Goal: Task Accomplishment & Management: Complete application form

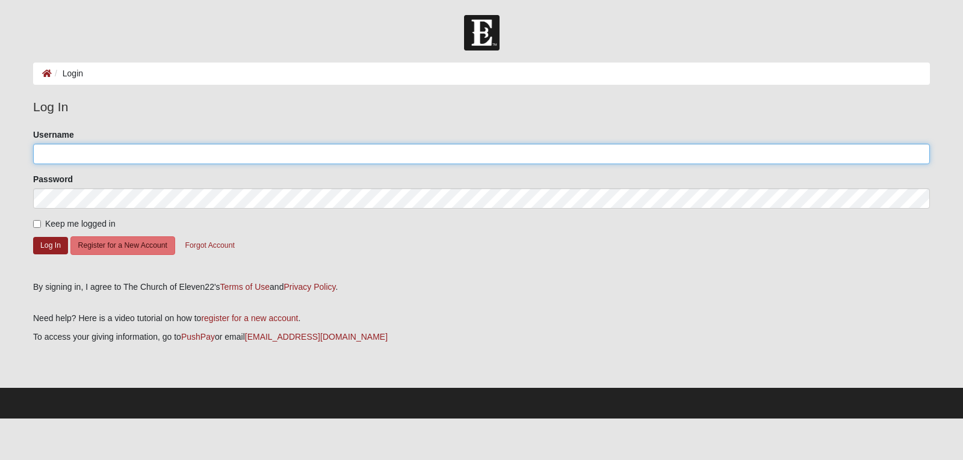
type input "[EMAIL_ADDRESS][DOMAIN_NAME]"
click at [262, 151] on input "[EMAIL_ADDRESS][DOMAIN_NAME]" at bounding box center [481, 154] width 896 height 20
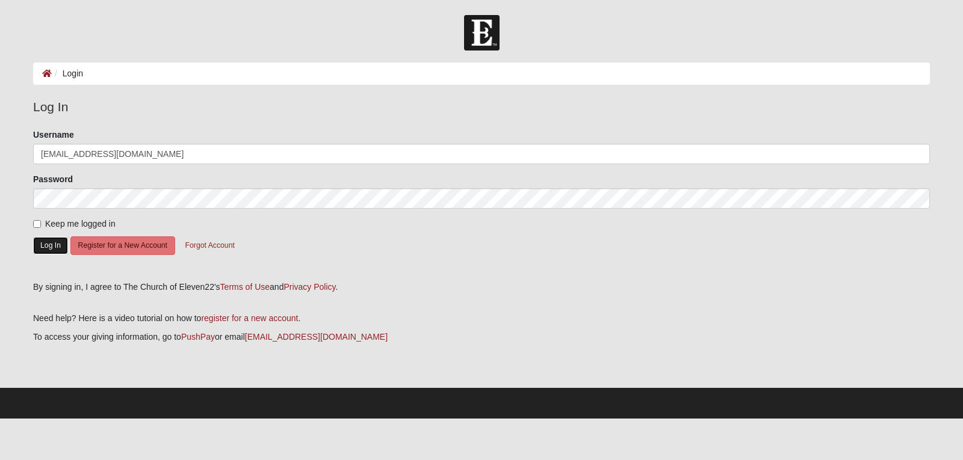
click at [49, 248] on button "Log In" at bounding box center [50, 245] width 35 height 17
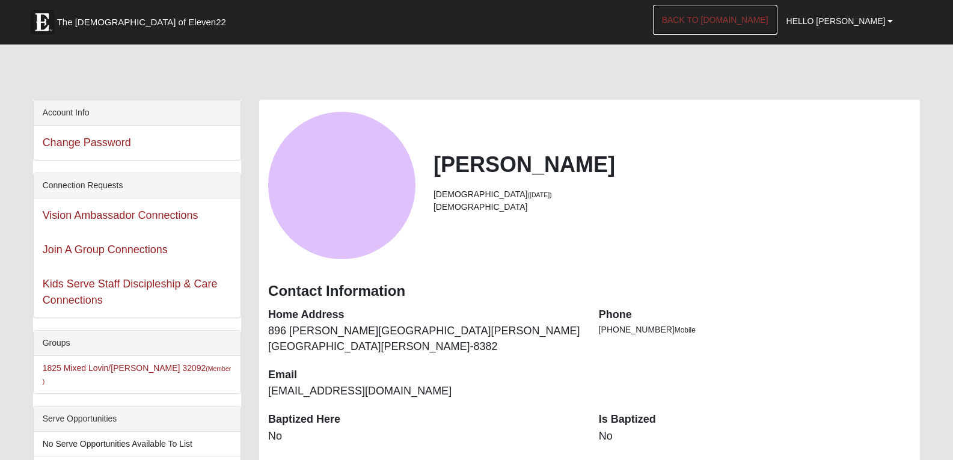
click at [753, 23] on link "Back to [DOMAIN_NAME]" at bounding box center [715, 20] width 125 height 30
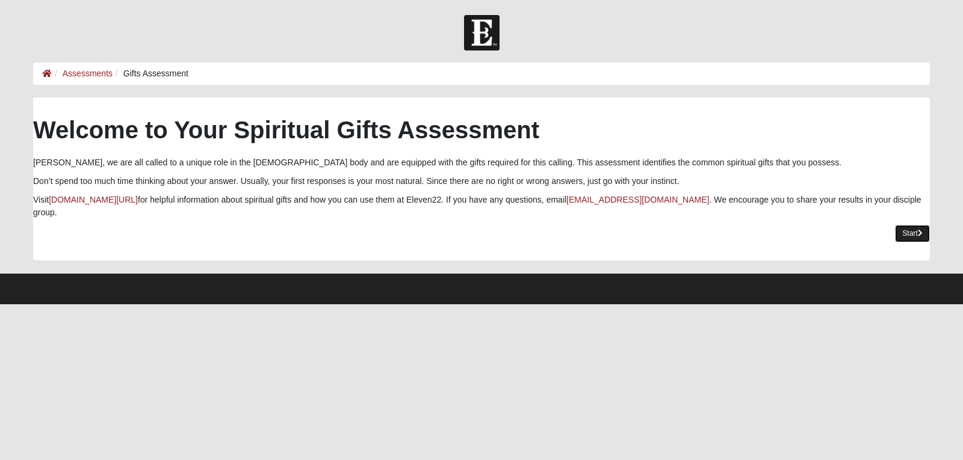
click at [910, 225] on link "Start" at bounding box center [912, 233] width 35 height 17
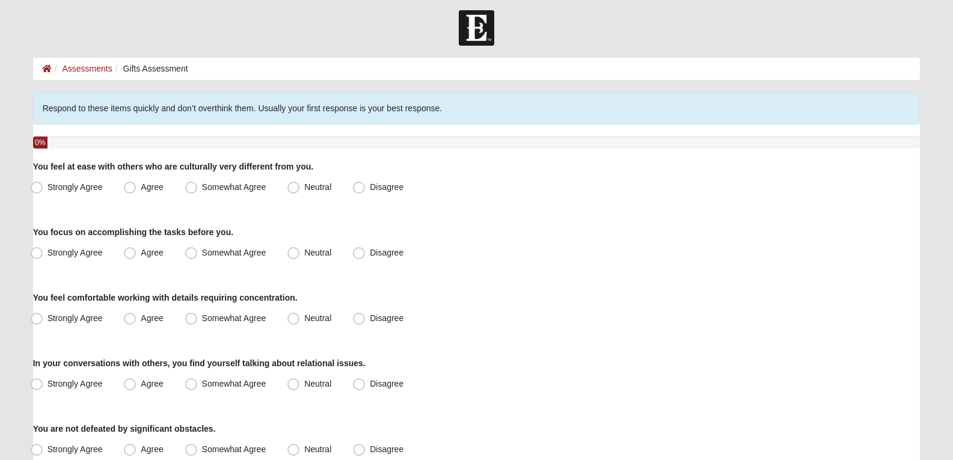
scroll to position [5, 0]
click at [202, 189] on span "Somewhat Agree" at bounding box center [234, 187] width 64 height 10
click at [190, 189] on input "Somewhat Agree" at bounding box center [194, 187] width 8 height 8
radio input "true"
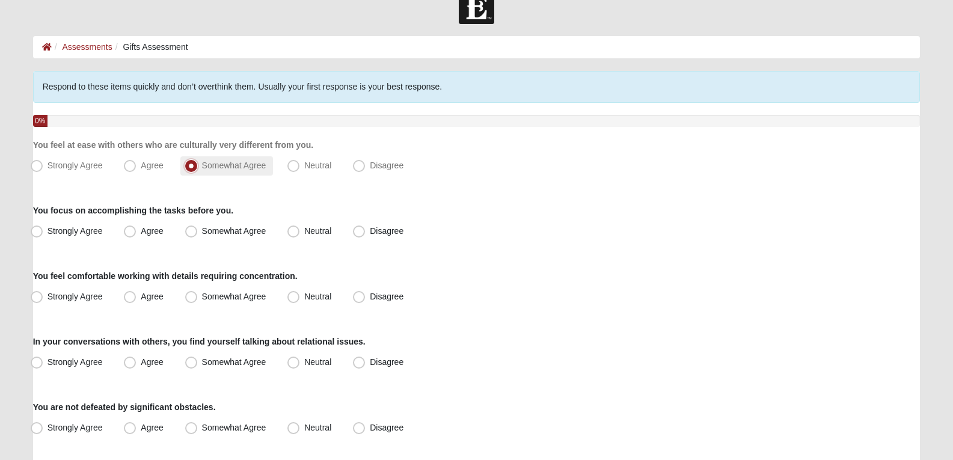
scroll to position [32, 0]
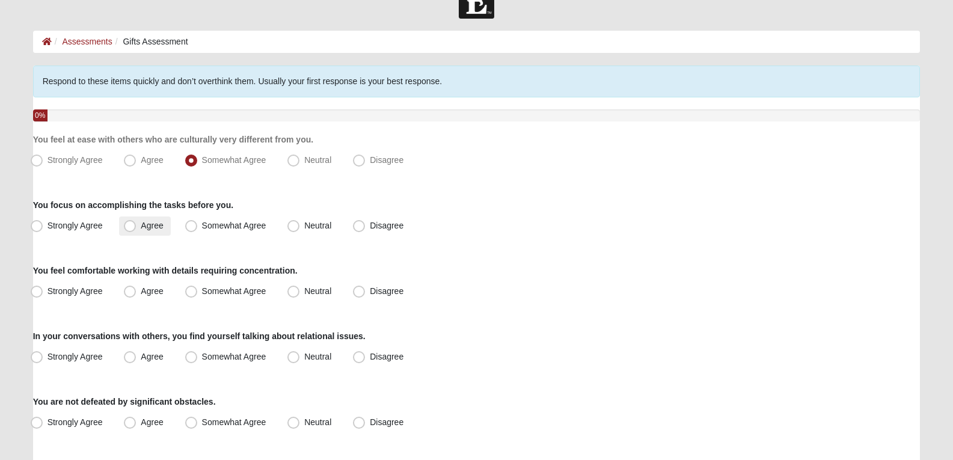
click at [142, 227] on span "Agree" at bounding box center [152, 226] width 22 height 10
click at [137, 227] on input "Agree" at bounding box center [133, 226] width 8 height 8
radio input "true"
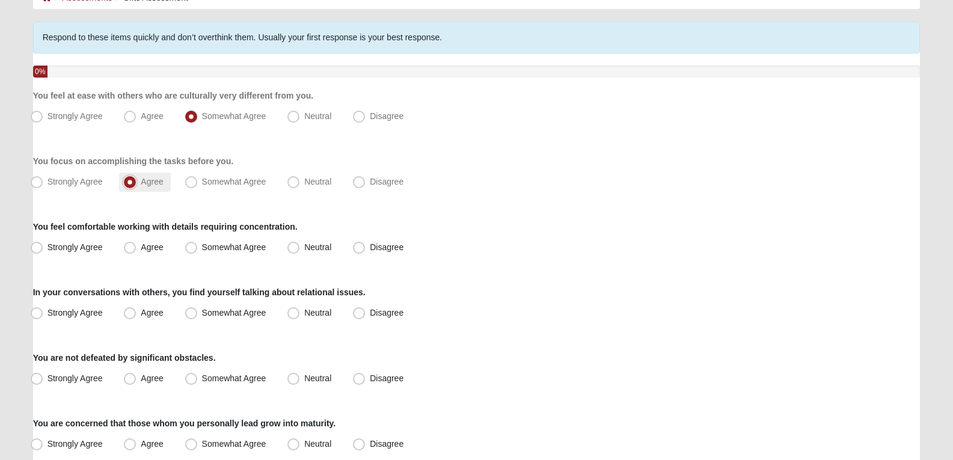
scroll to position [76, 0]
click at [304, 248] on span "Neutral" at bounding box center [317, 247] width 27 height 10
click at [297, 248] on input "Neutral" at bounding box center [296, 247] width 8 height 8
radio input "true"
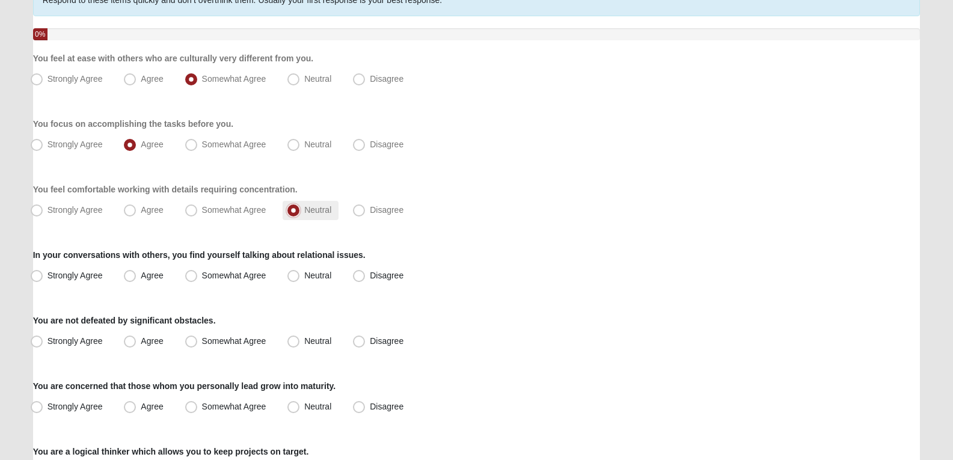
scroll to position [114, 0]
click at [109, 277] on label "Strongly Agree" at bounding box center [68, 275] width 84 height 19
click at [43, 277] on input "Strongly Agree" at bounding box center [39, 275] width 8 height 8
radio input "true"
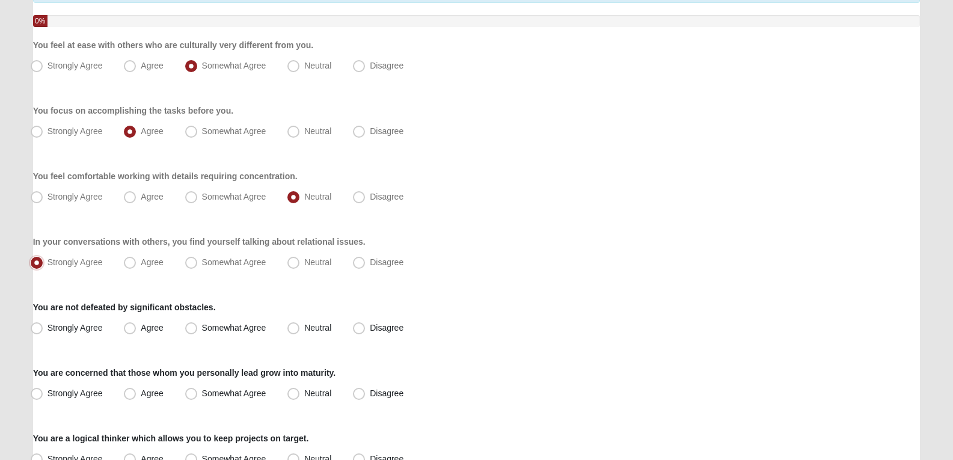
scroll to position [128, 0]
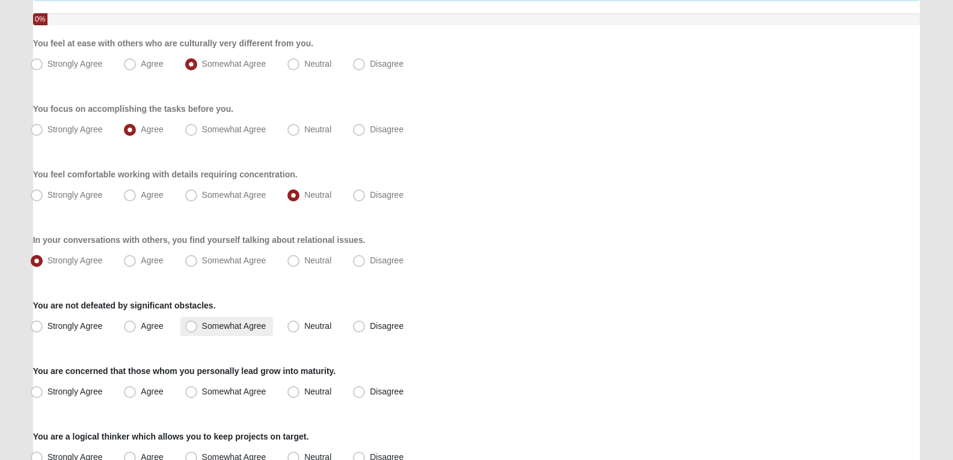
click at [200, 323] on label "Somewhat Agree" at bounding box center [226, 326] width 93 height 19
click at [198, 323] on input "Somewhat Agree" at bounding box center [194, 326] width 8 height 8
radio input "true"
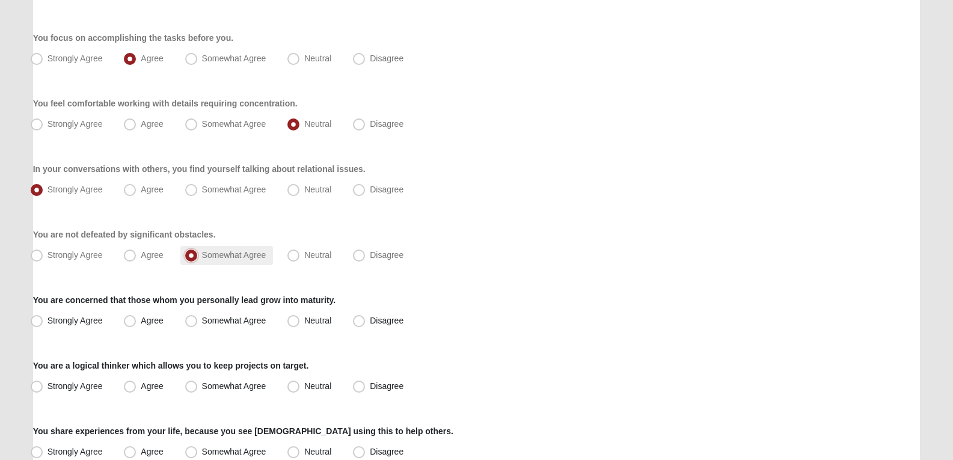
scroll to position [200, 0]
click at [169, 320] on label "Agree" at bounding box center [144, 320] width 51 height 19
click at [137, 320] on input "Agree" at bounding box center [133, 320] width 8 height 8
radio input "true"
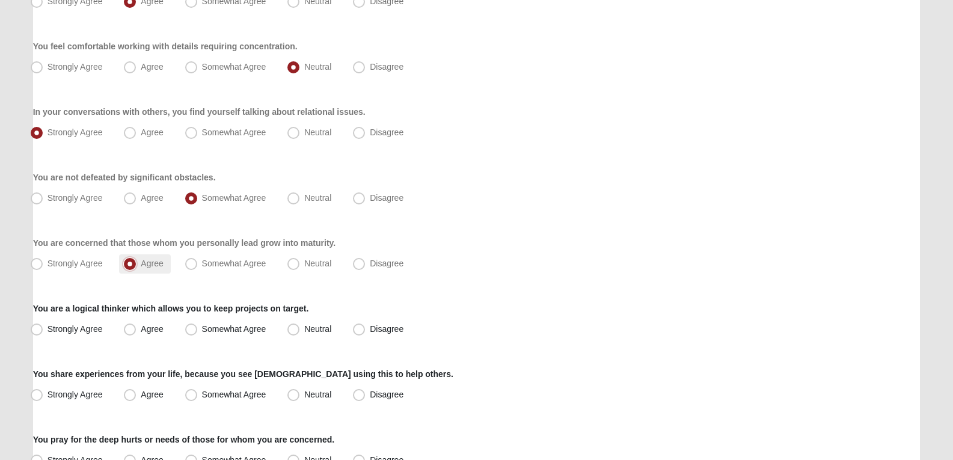
scroll to position [259, 0]
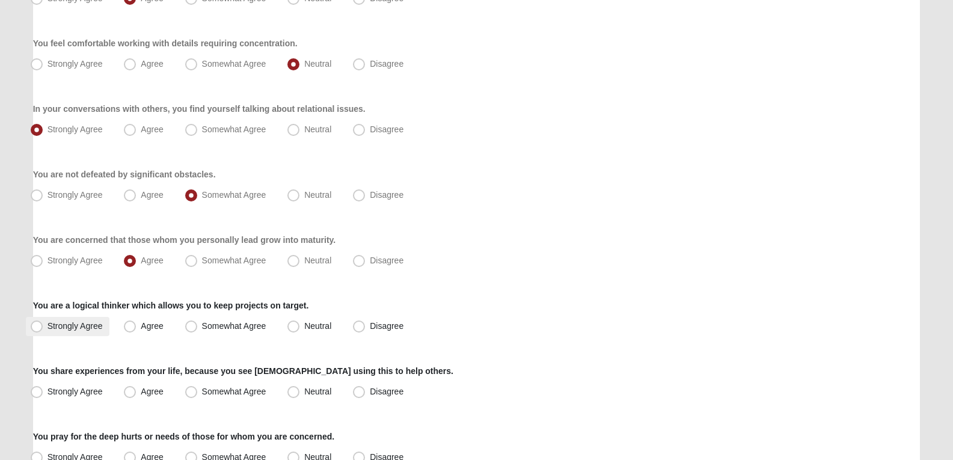
click at [101, 328] on span "Strongly Agree" at bounding box center [75, 326] width 55 height 10
click at [43, 328] on input "Strongly Agree" at bounding box center [39, 326] width 8 height 8
radio input "true"
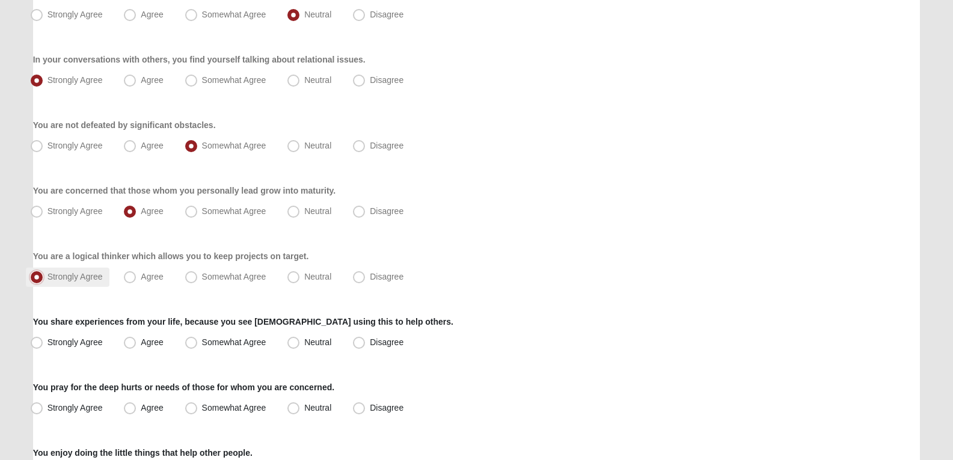
scroll to position [317, 0]
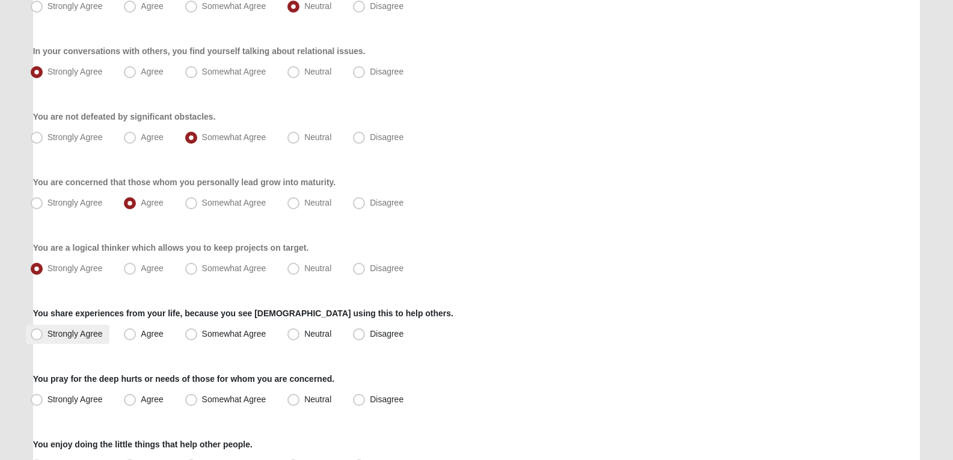
click at [76, 329] on span "Strongly Agree" at bounding box center [75, 334] width 55 height 10
click at [43, 330] on input "Strongly Agree" at bounding box center [39, 334] width 8 height 8
radio input "true"
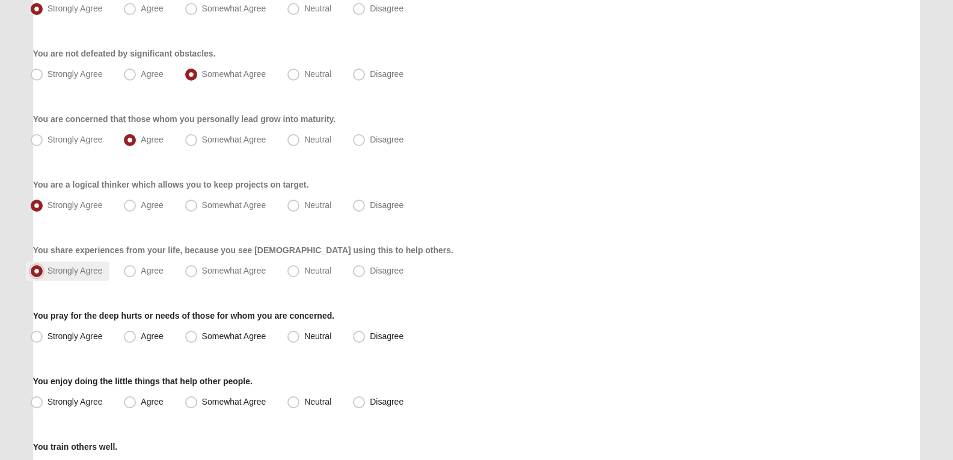
scroll to position [381, 0]
click at [158, 331] on span "Agree" at bounding box center [152, 336] width 22 height 10
click at [137, 332] on input "Agree" at bounding box center [133, 336] width 8 height 8
radio input "true"
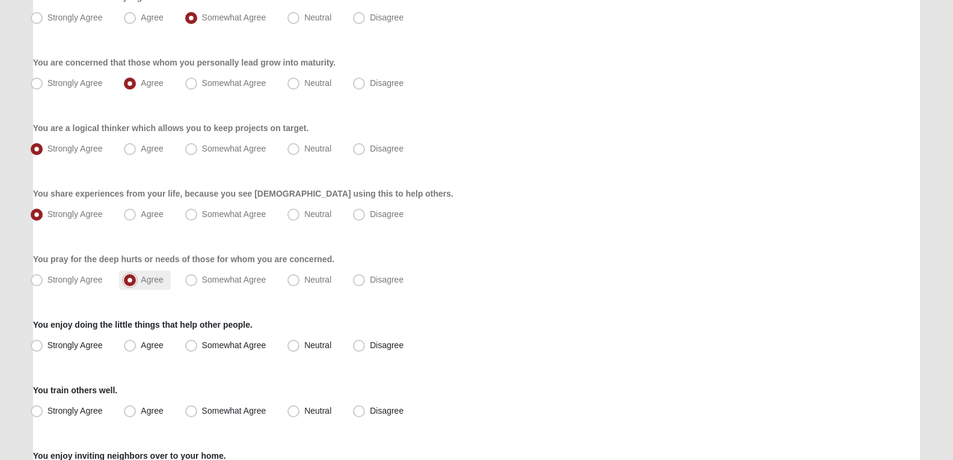
scroll to position [442, 0]
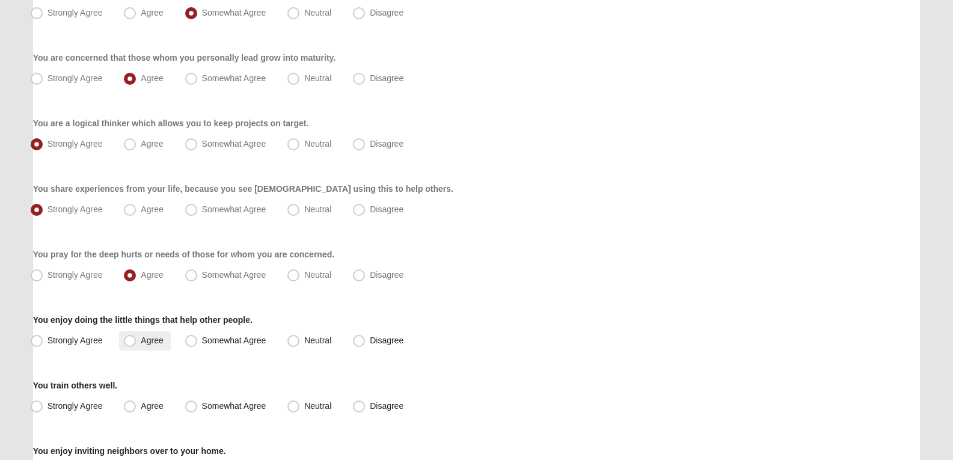
click at [156, 339] on span "Agree" at bounding box center [152, 341] width 22 height 10
click at [137, 339] on input "Agree" at bounding box center [133, 341] width 8 height 8
radio input "true"
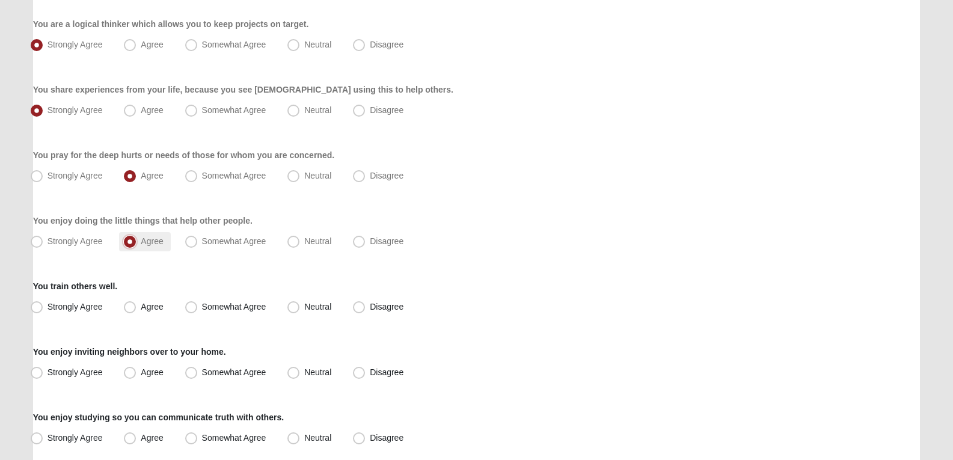
scroll to position [542, 0]
click at [212, 306] on span "Somewhat Agree" at bounding box center [234, 306] width 64 height 10
click at [198, 306] on input "Somewhat Agree" at bounding box center [194, 306] width 8 height 8
radio input "true"
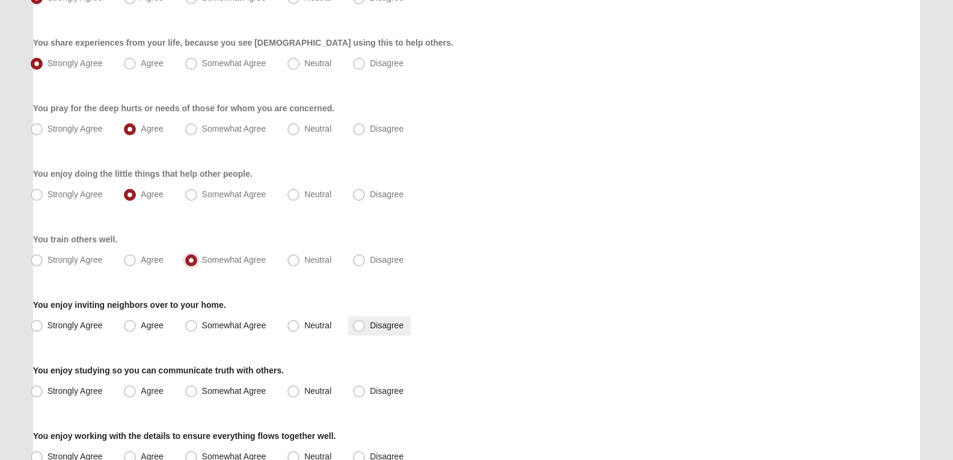
scroll to position [597, 0]
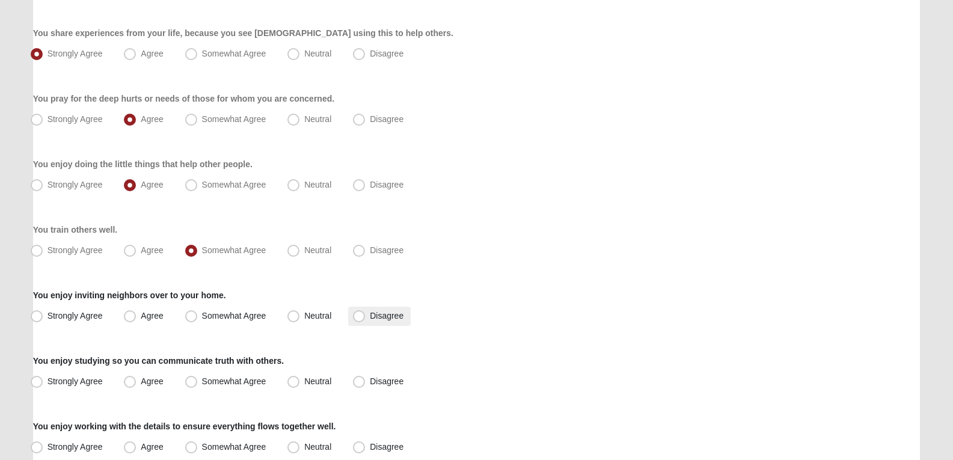
click at [369, 315] on label "Disagree" at bounding box center [379, 316] width 63 height 19
click at [366, 315] on input "Disagree" at bounding box center [362, 316] width 8 height 8
radio input "true"
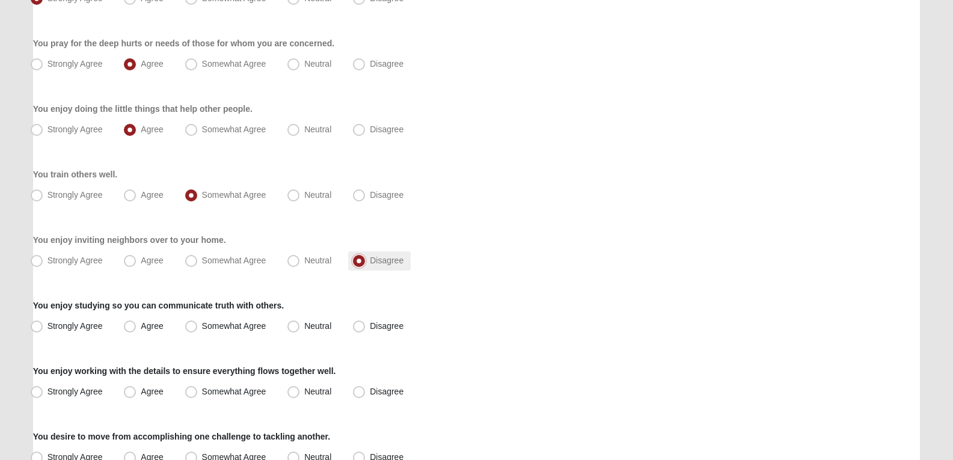
scroll to position [653, 0]
click at [149, 325] on span "Agree" at bounding box center [152, 326] width 22 height 10
click at [137, 325] on input "Agree" at bounding box center [133, 326] width 8 height 8
radio input "true"
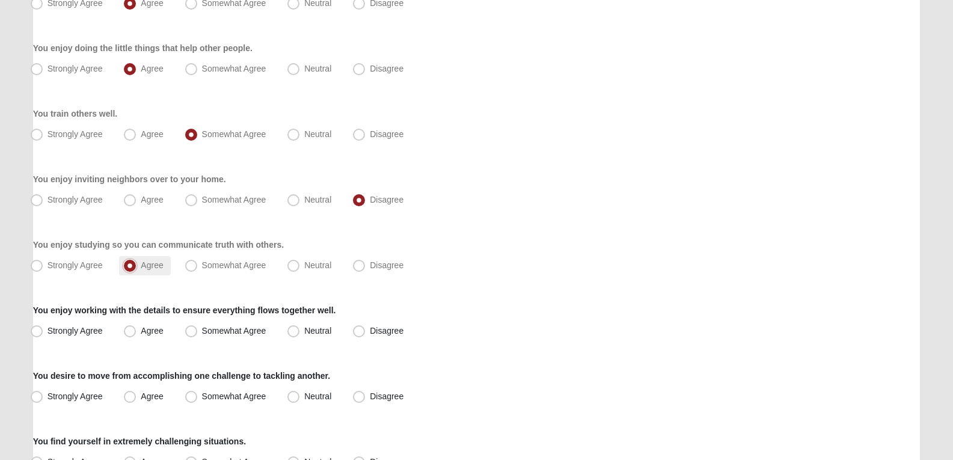
scroll to position [722, 0]
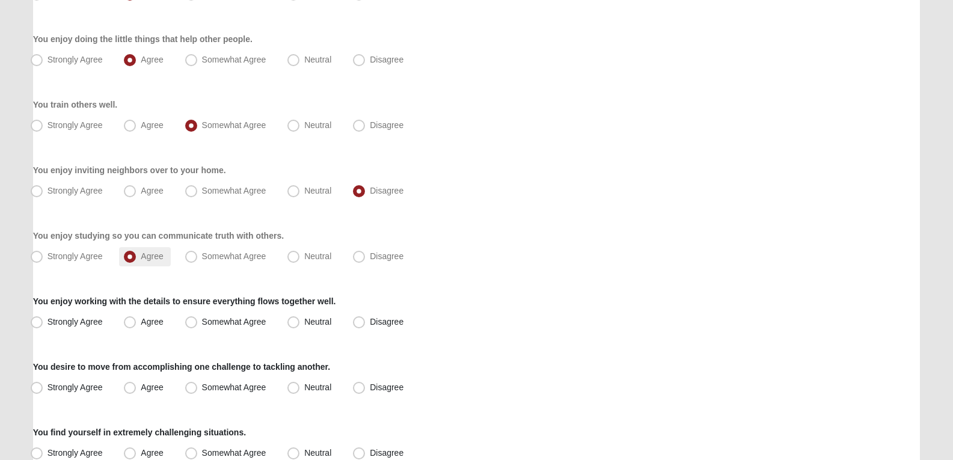
click at [149, 325] on span "Agree" at bounding box center [152, 322] width 22 height 10
click at [137, 325] on input "Agree" at bounding box center [133, 322] width 8 height 8
radio input "true"
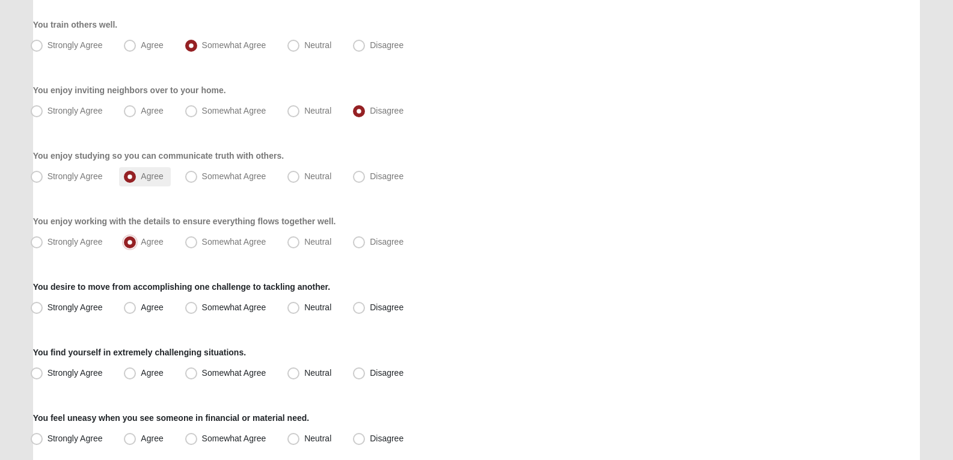
scroll to position [803, 0]
click at [64, 312] on label "Strongly Agree" at bounding box center [68, 307] width 84 height 19
click at [43, 311] on input "Strongly Agree" at bounding box center [39, 307] width 8 height 8
radio input "true"
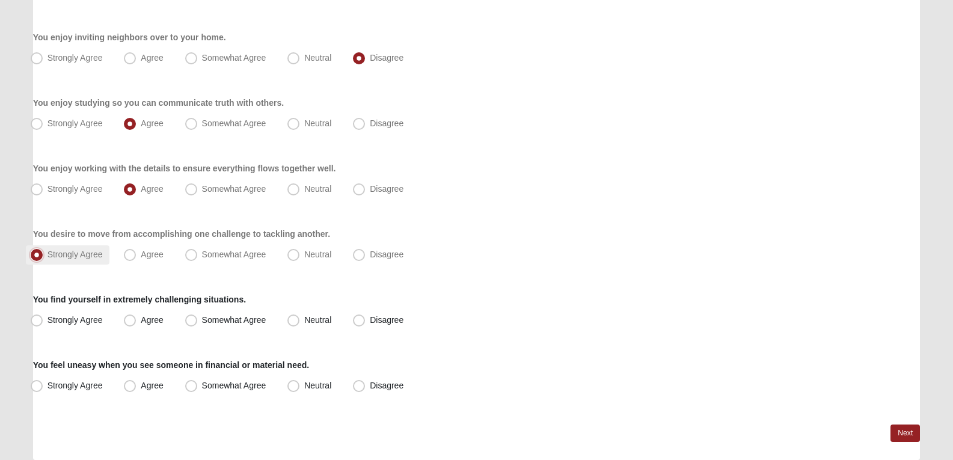
scroll to position [856, 0]
click at [81, 315] on span "Strongly Agree" at bounding box center [75, 320] width 55 height 10
click at [43, 316] on input "Strongly Agree" at bounding box center [39, 320] width 8 height 8
radio input "true"
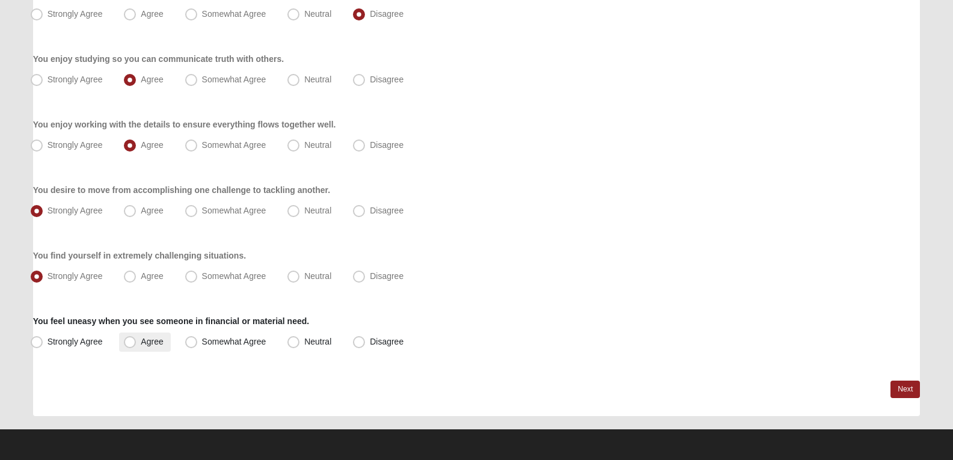
click at [141, 343] on span "Agree" at bounding box center [152, 342] width 22 height 10
click at [129, 343] on input "Agree" at bounding box center [133, 342] width 8 height 8
radio input "true"
click at [232, 278] on span "Somewhat Agree" at bounding box center [234, 276] width 64 height 10
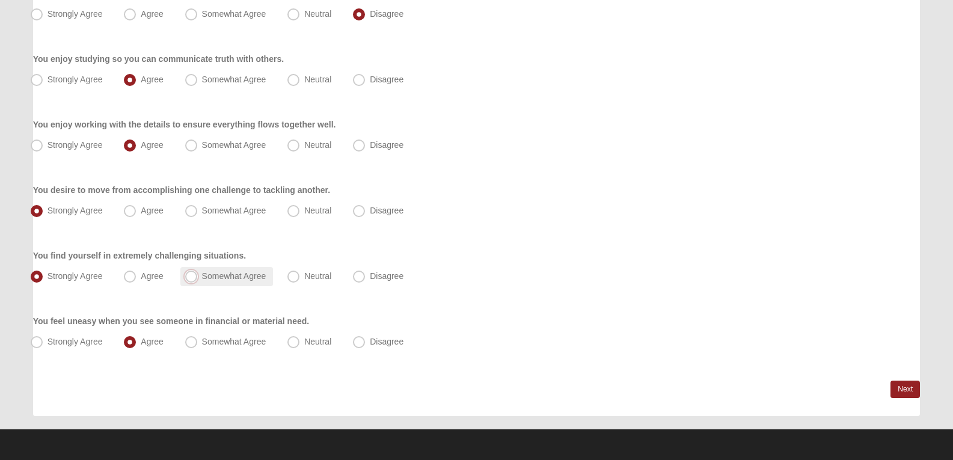
click at [198, 278] on input "Somewhat Agree" at bounding box center [194, 277] width 8 height 8
radio input "true"
click at [140, 282] on label "Agree" at bounding box center [144, 276] width 51 height 19
click at [137, 280] on input "Agree" at bounding box center [133, 277] width 8 height 8
radio input "true"
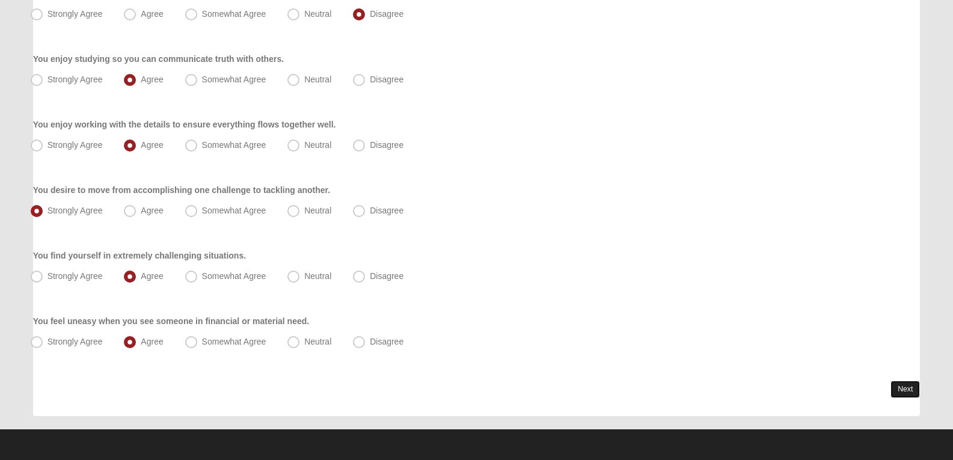
click at [912, 389] on link "Next" at bounding box center [905, 389] width 29 height 17
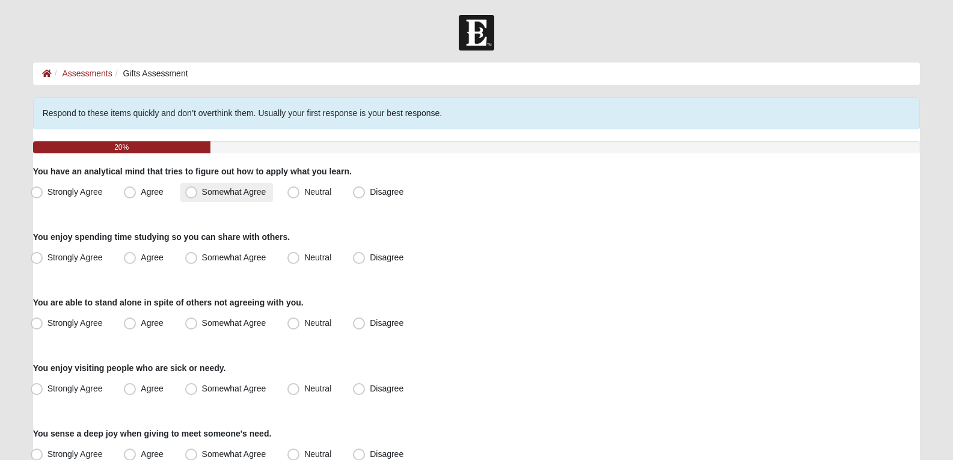
click at [202, 196] on span "Somewhat Agree" at bounding box center [234, 192] width 64 height 10
click at [198, 196] on input "Somewhat Agree" at bounding box center [194, 192] width 8 height 8
radio input "true"
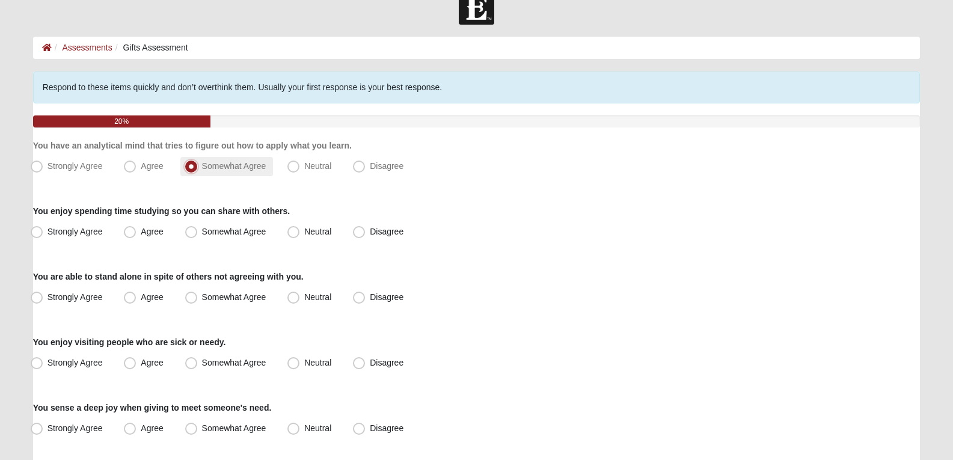
scroll to position [27, 0]
click at [303, 232] on label "Neutral" at bounding box center [311, 230] width 56 height 19
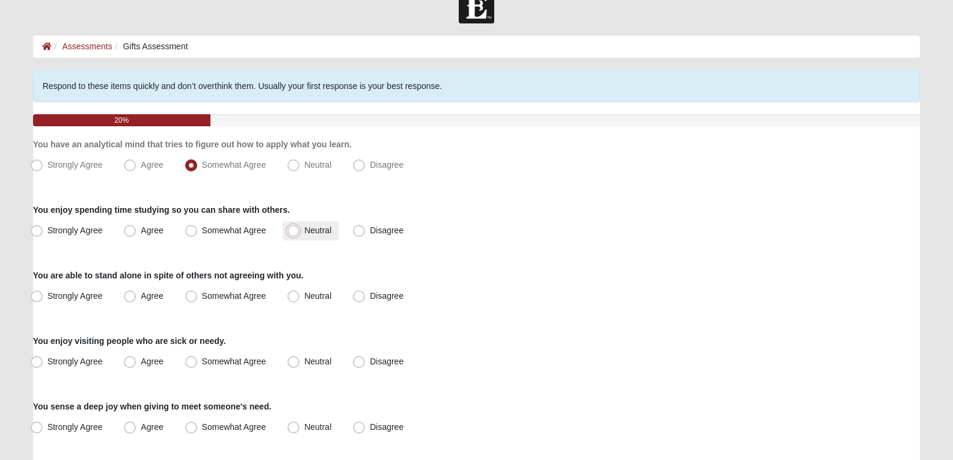
click at [300, 232] on input "Neutral" at bounding box center [296, 231] width 8 height 8
radio input "true"
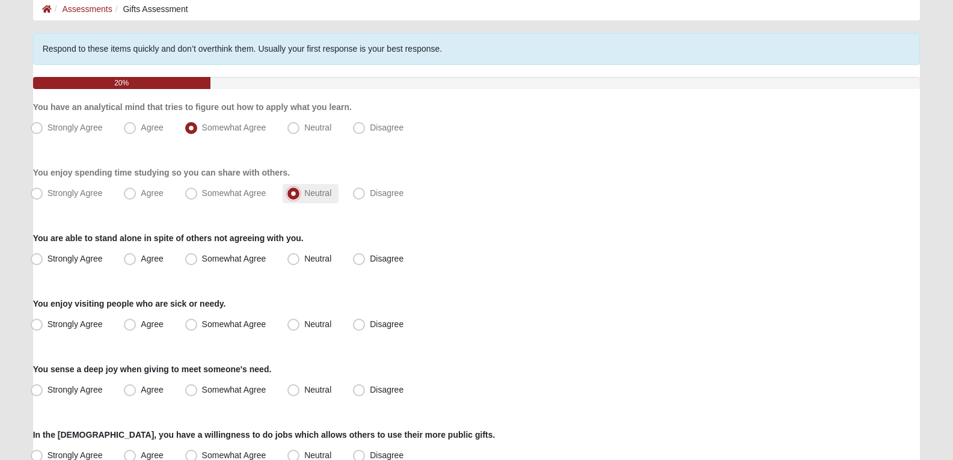
scroll to position [65, 0]
click at [316, 262] on span "Neutral" at bounding box center [317, 258] width 27 height 10
click at [300, 262] on input "Neutral" at bounding box center [296, 258] width 8 height 8
radio input "true"
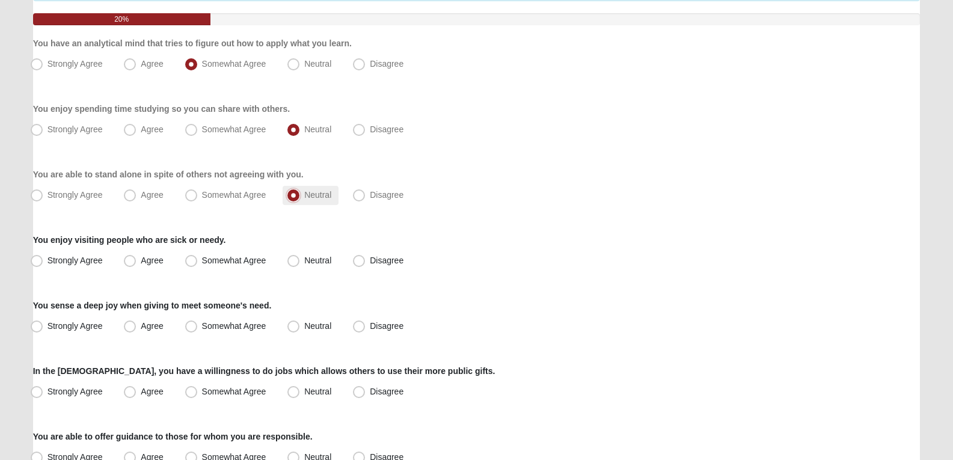
scroll to position [129, 0]
click at [322, 262] on span "Neutral" at bounding box center [317, 259] width 27 height 10
click at [300, 262] on input "Neutral" at bounding box center [296, 260] width 8 height 8
radio input "true"
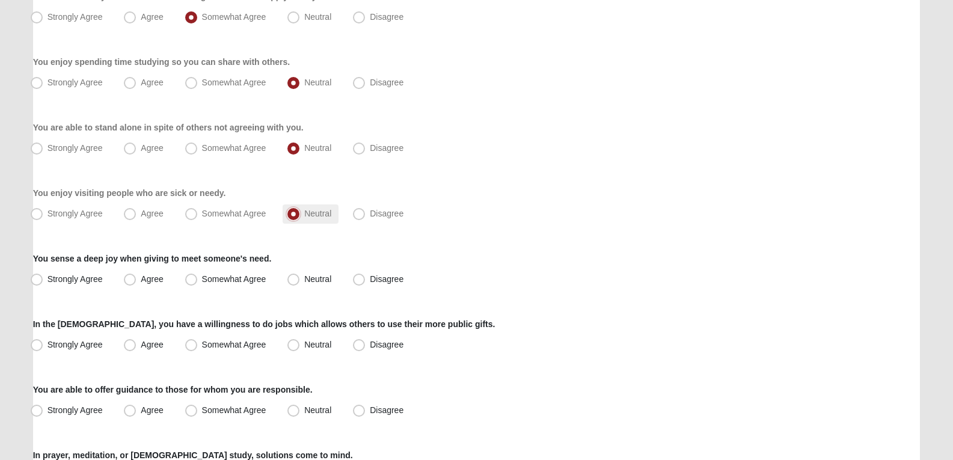
scroll to position [176, 0]
click at [159, 278] on span "Agree" at bounding box center [152, 279] width 22 height 10
click at [137, 278] on input "Agree" at bounding box center [133, 279] width 8 height 8
radio input "true"
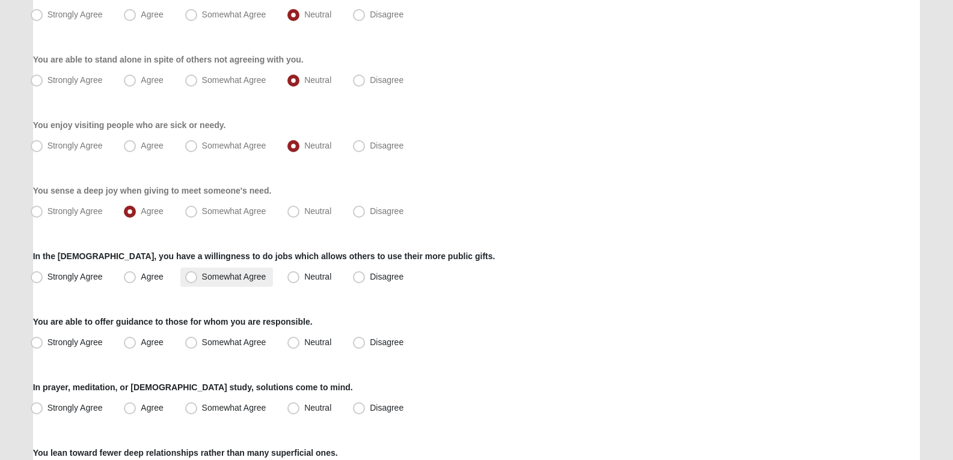
click at [251, 276] on span "Somewhat Agree" at bounding box center [234, 277] width 64 height 10
click at [198, 276] on input "Somewhat Agree" at bounding box center [194, 277] width 8 height 8
radio input "true"
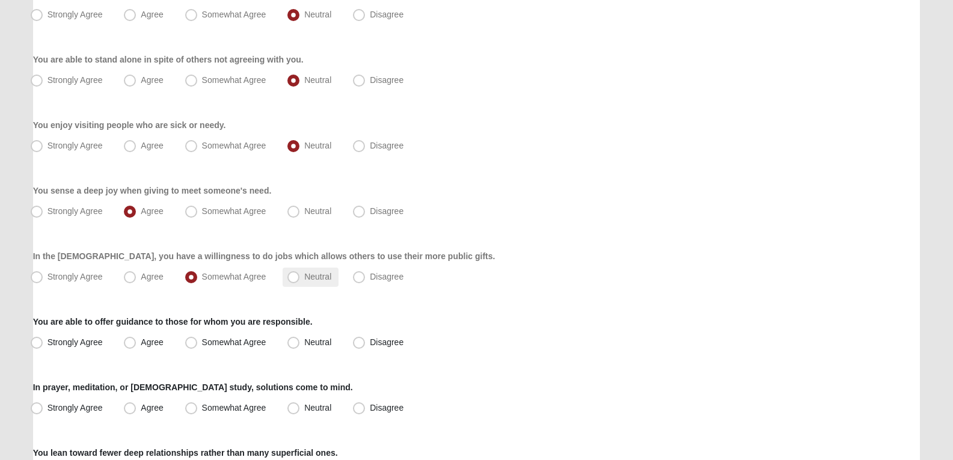
click at [298, 268] on label "Neutral" at bounding box center [311, 277] width 56 height 19
click at [298, 273] on input "Neutral" at bounding box center [296, 277] width 8 height 8
radio input "true"
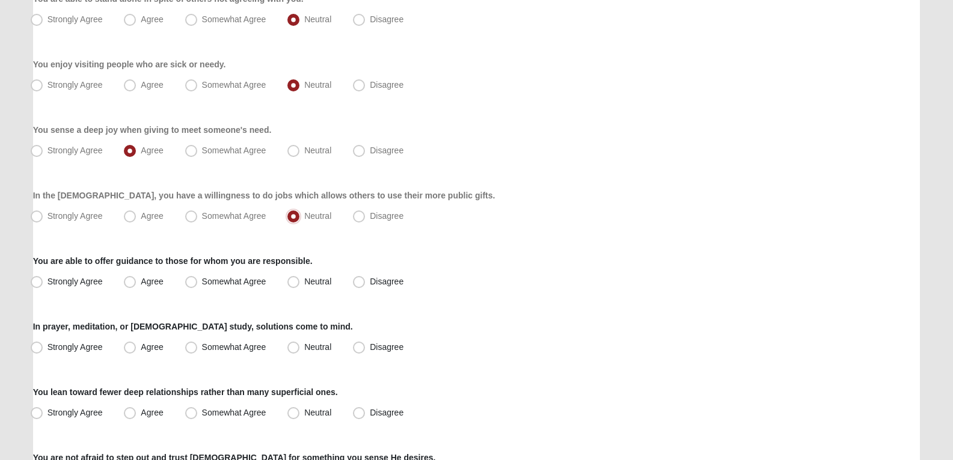
scroll to position [304, 0]
click at [89, 280] on span "Strongly Agree" at bounding box center [75, 281] width 55 height 10
click at [43, 280] on input "Strongly Agree" at bounding box center [39, 281] width 8 height 8
radio input "true"
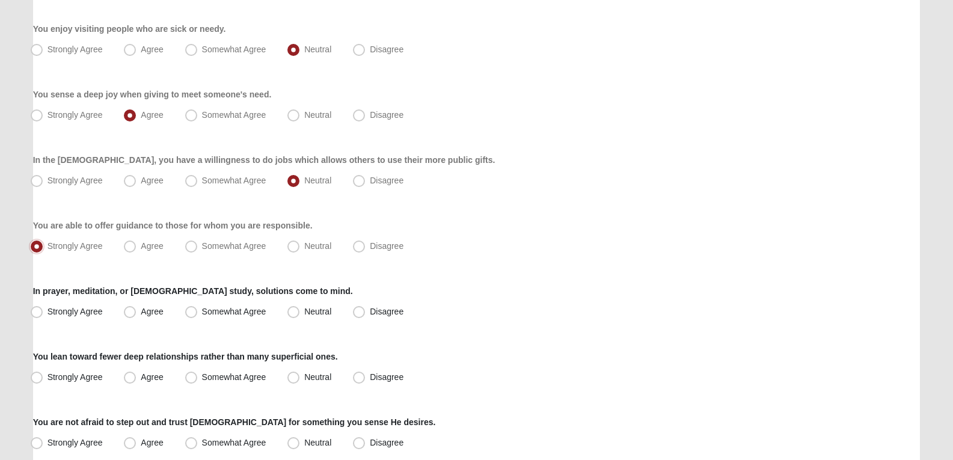
scroll to position [340, 0]
click at [320, 313] on span "Neutral" at bounding box center [317, 311] width 27 height 10
click at [300, 313] on input "Neutral" at bounding box center [296, 311] width 8 height 8
radio input "true"
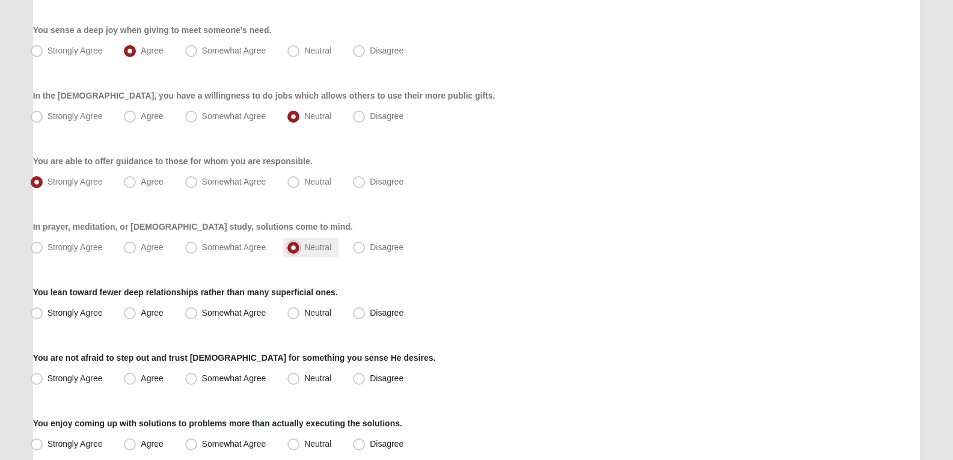
scroll to position [404, 0]
click at [95, 313] on span "Strongly Agree" at bounding box center [75, 312] width 55 height 10
click at [43, 313] on input "Strongly Agree" at bounding box center [39, 313] width 8 height 8
radio input "true"
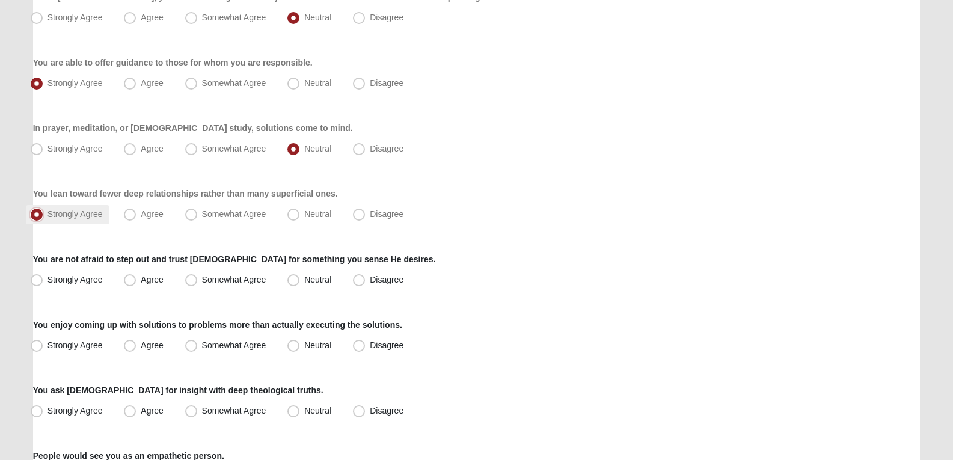
scroll to position [503, 0]
click at [232, 270] on label "Somewhat Agree" at bounding box center [226, 279] width 93 height 19
click at [198, 276] on input "Somewhat Agree" at bounding box center [194, 280] width 8 height 8
radio input "true"
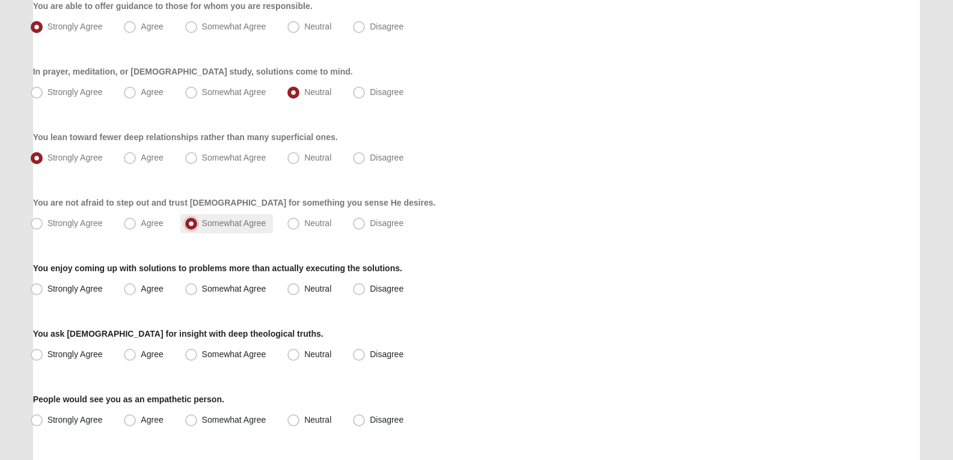
scroll to position [559, 0]
click at [141, 288] on span "Agree" at bounding box center [152, 288] width 22 height 10
click at [135, 288] on input "Agree" at bounding box center [133, 289] width 8 height 8
radio input "true"
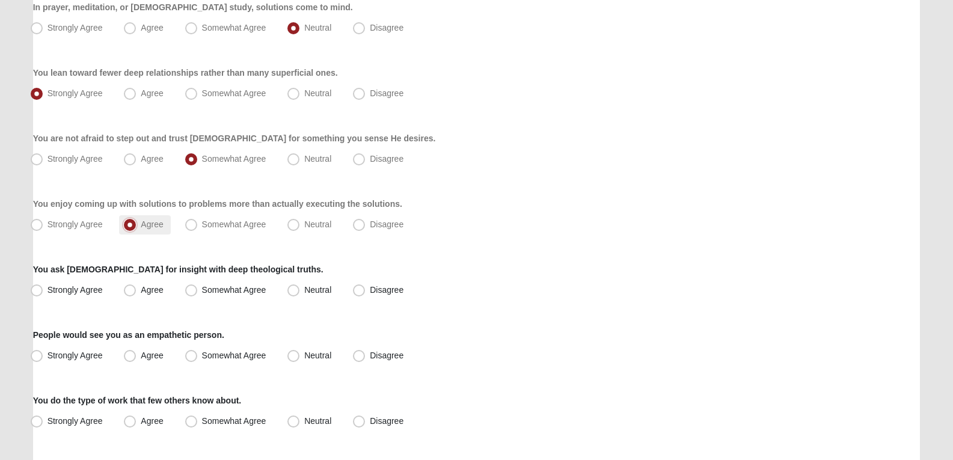
scroll to position [624, 0]
click at [86, 284] on label "Strongly Agree" at bounding box center [68, 289] width 84 height 19
click at [43, 286] on input "Strongly Agree" at bounding box center [39, 290] width 8 height 8
radio input "true"
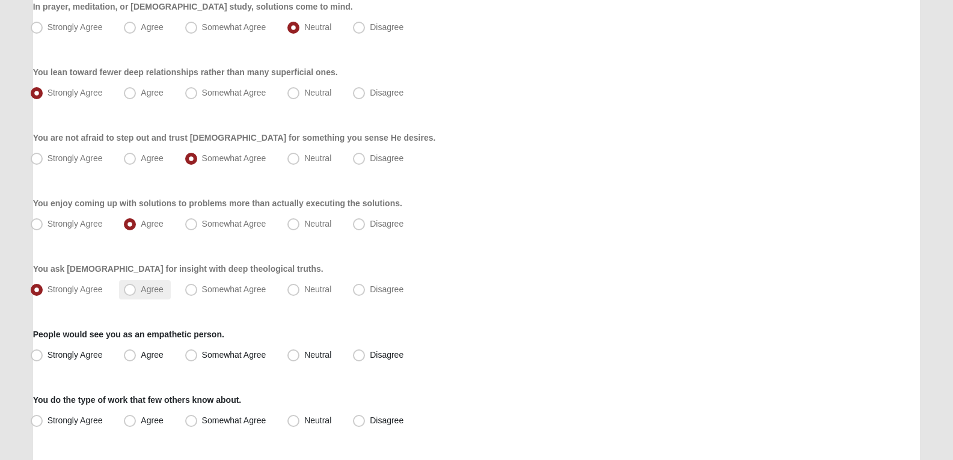
click at [158, 289] on span "Agree" at bounding box center [152, 290] width 22 height 10
click at [137, 289] on input "Agree" at bounding box center [133, 290] width 8 height 8
radio input "true"
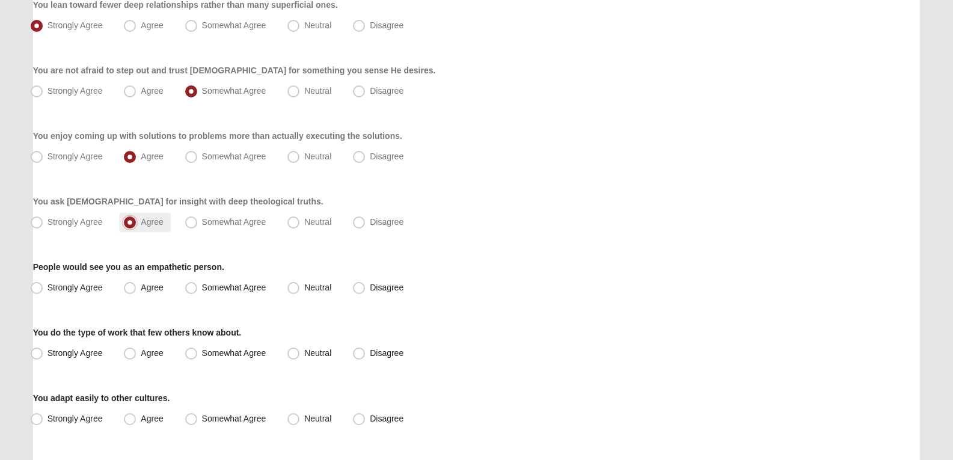
scroll to position [697, 0]
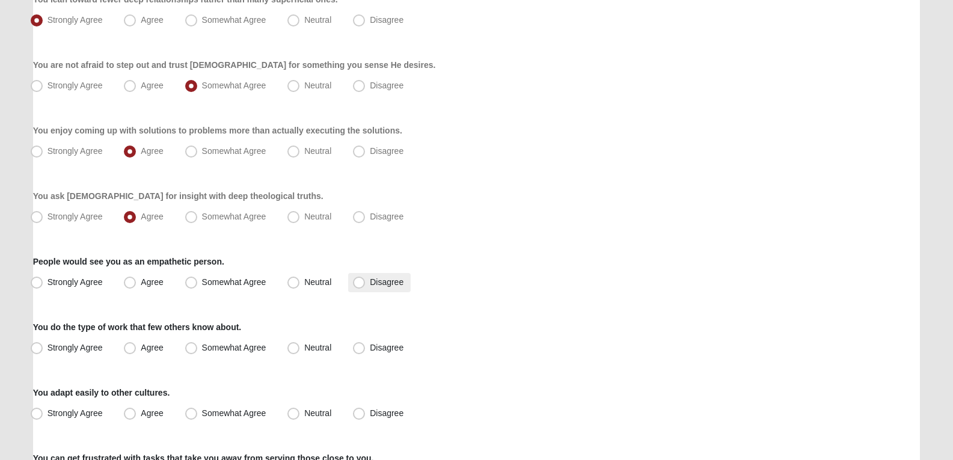
click at [381, 278] on span "Disagree" at bounding box center [387, 282] width 34 height 10
click at [366, 279] on input "Disagree" at bounding box center [362, 283] width 8 height 8
radio input "true"
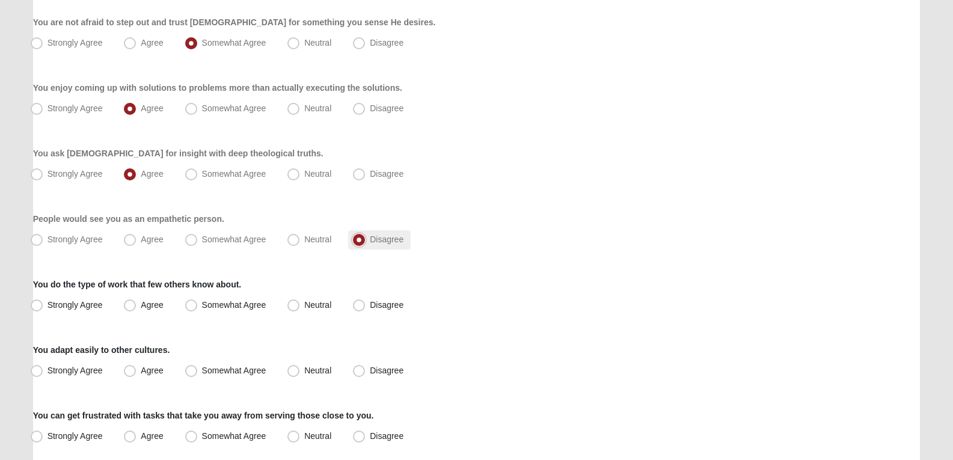
scroll to position [757, 0]
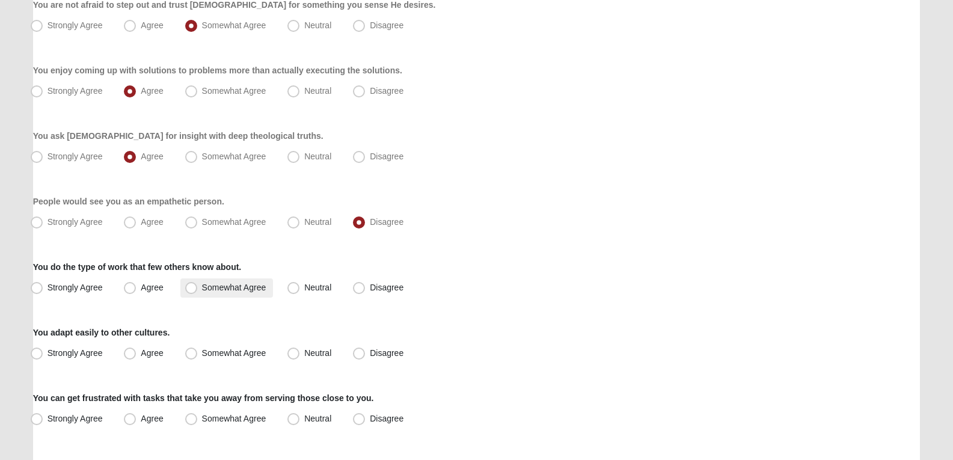
click at [259, 288] on span "Somewhat Agree" at bounding box center [234, 288] width 64 height 10
click at [198, 288] on input "Somewhat Agree" at bounding box center [194, 288] width 8 height 8
radio input "true"
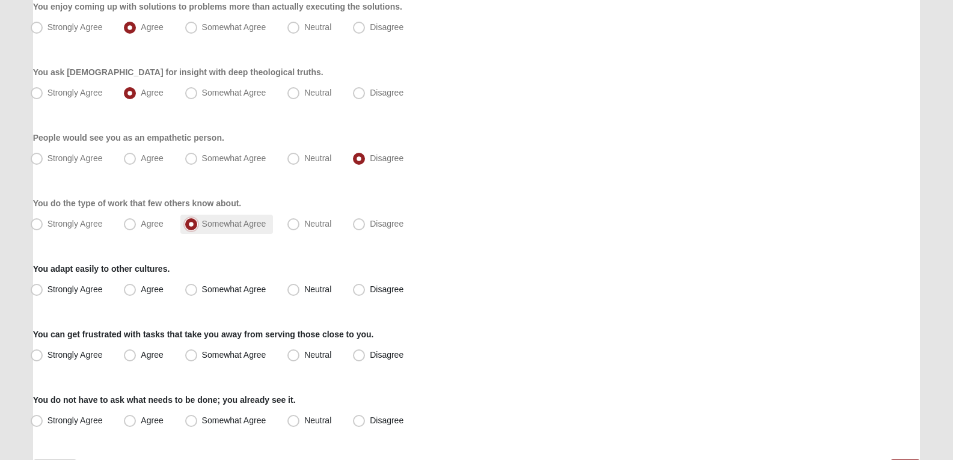
scroll to position [821, 0]
click at [255, 289] on span "Somewhat Agree" at bounding box center [234, 289] width 64 height 10
click at [198, 289] on input "Somewhat Agree" at bounding box center [194, 289] width 8 height 8
radio input "true"
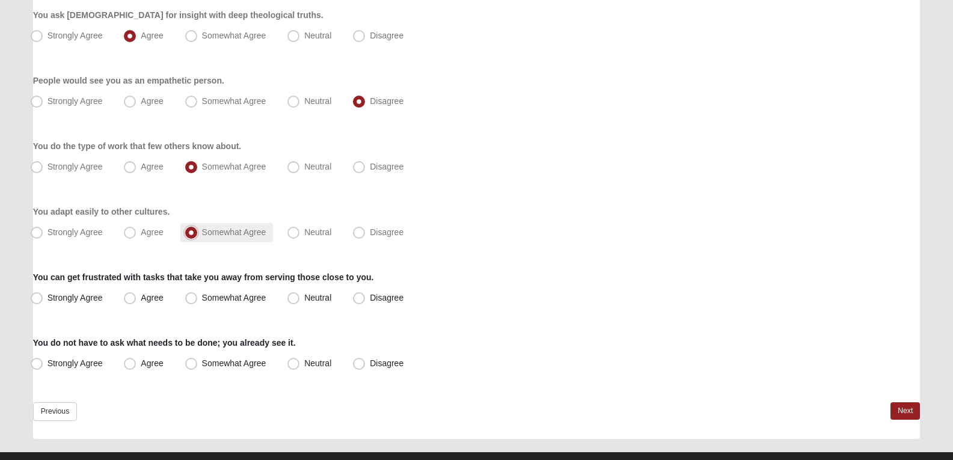
scroll to position [880, 0]
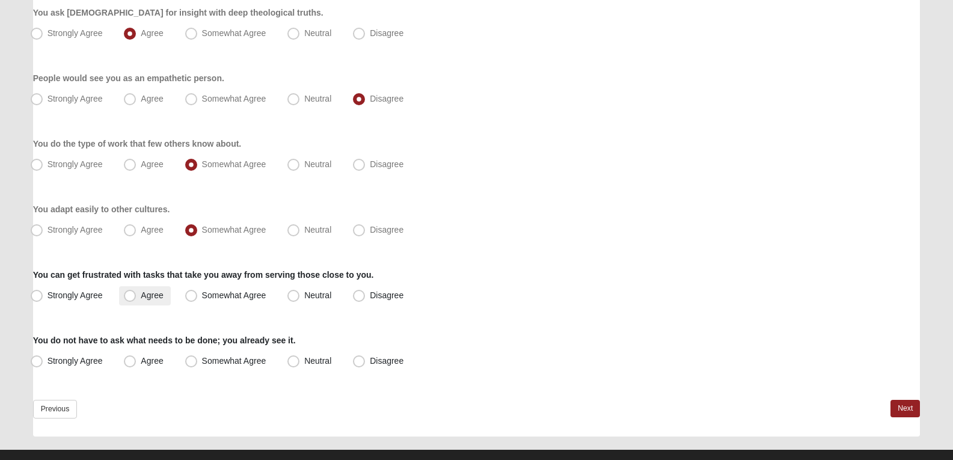
click at [159, 299] on span "Agree" at bounding box center [152, 296] width 22 height 10
click at [137, 299] on input "Agree" at bounding box center [133, 296] width 8 height 8
radio input "true"
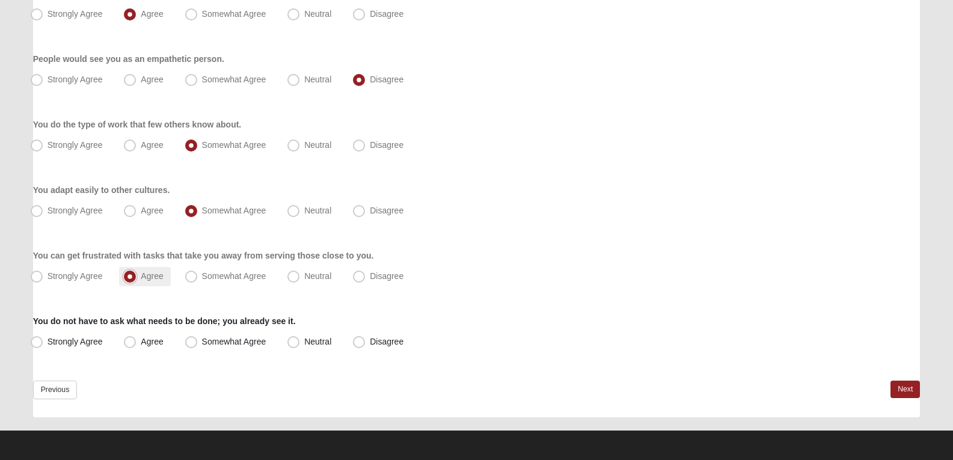
scroll to position [901, 0]
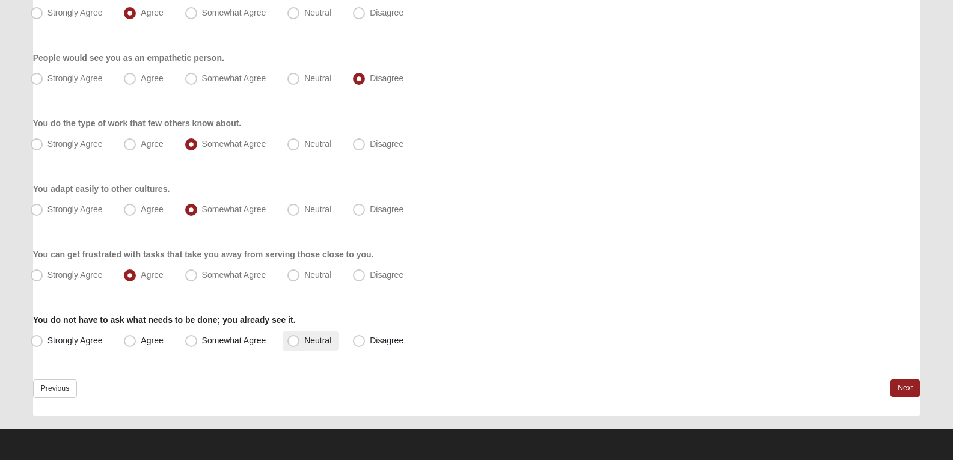
click at [326, 339] on span "Neutral" at bounding box center [317, 341] width 27 height 10
click at [300, 339] on input "Neutral" at bounding box center [296, 341] width 8 height 8
radio input "true"
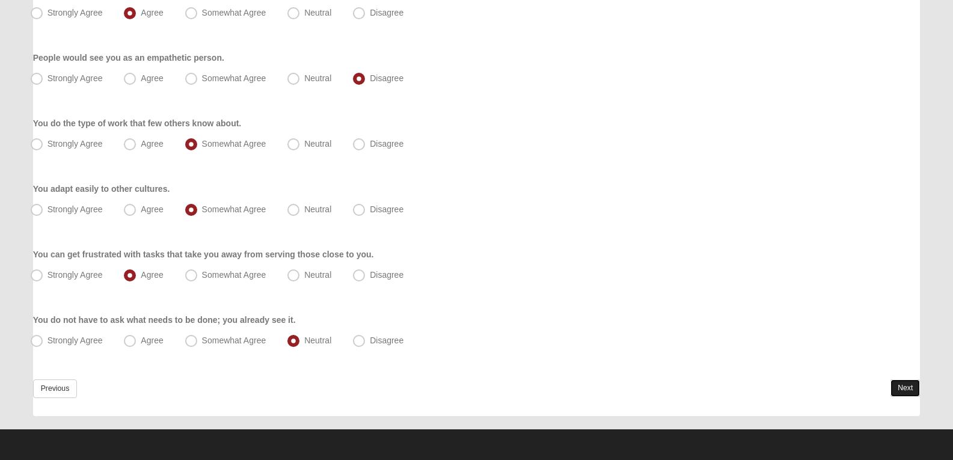
click at [899, 390] on link "Next" at bounding box center [905, 388] width 29 height 17
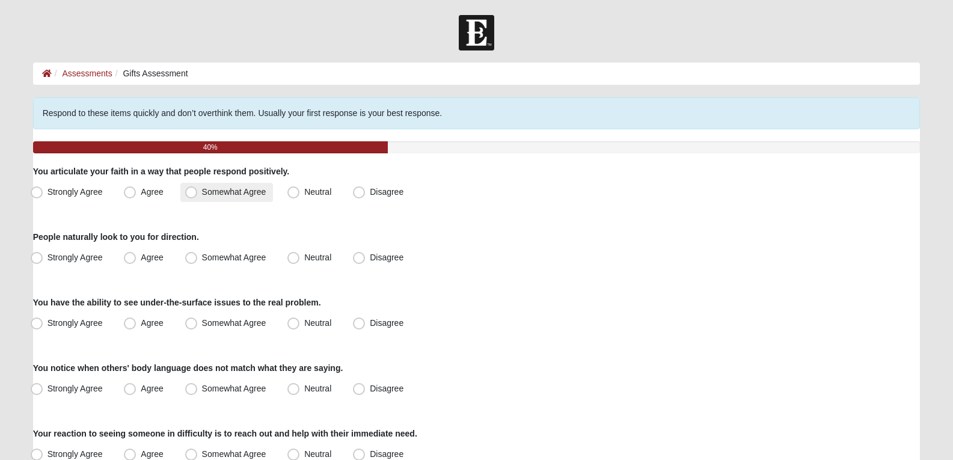
click at [230, 185] on label "Somewhat Agree" at bounding box center [226, 192] width 93 height 19
click at [198, 188] on input "Somewhat Agree" at bounding box center [194, 192] width 8 height 8
radio input "true"
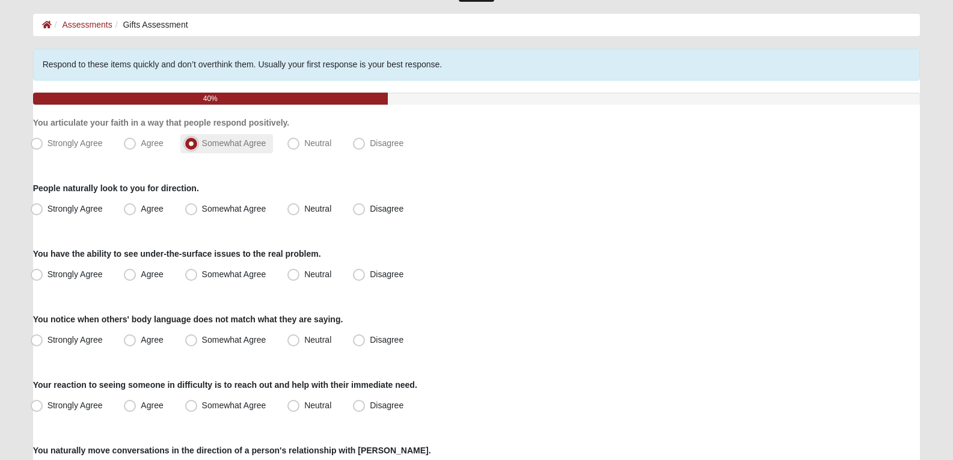
scroll to position [52, 0]
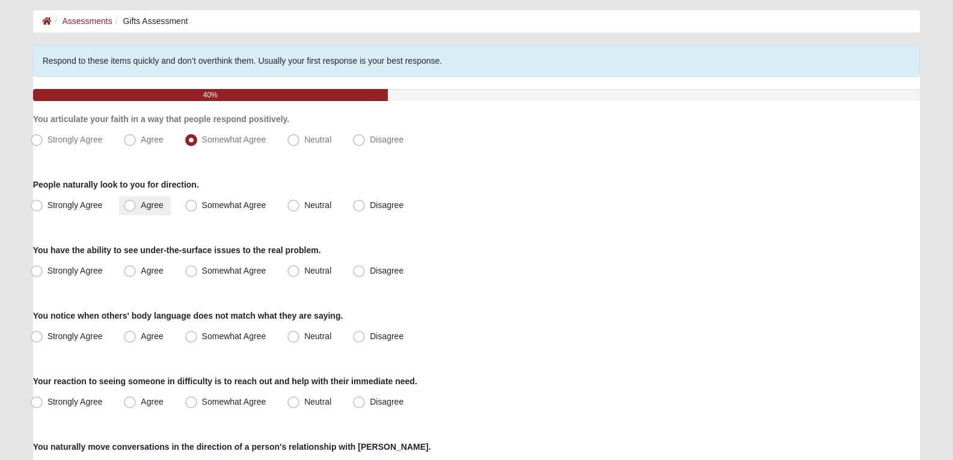
click at [149, 201] on span "Agree" at bounding box center [152, 205] width 22 height 10
click at [137, 202] on input "Agree" at bounding box center [133, 206] width 8 height 8
radio input "true"
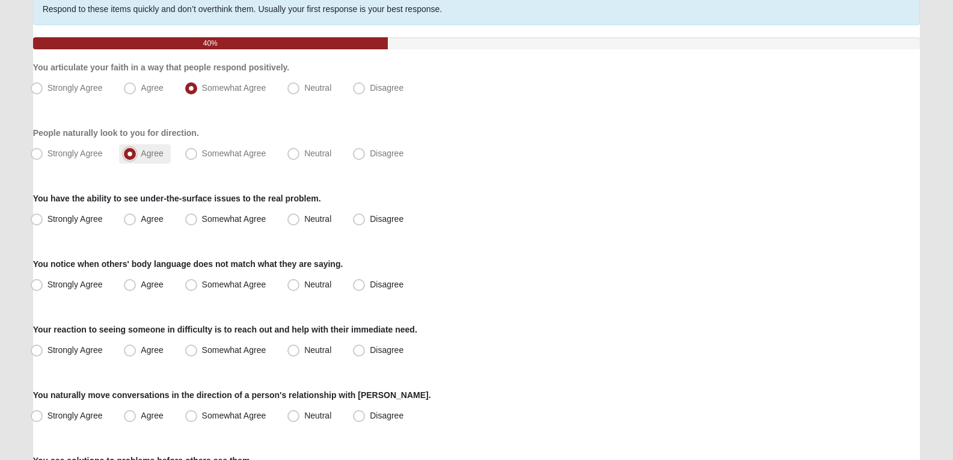
scroll to position [105, 0]
click at [141, 223] on span "Agree" at bounding box center [152, 219] width 22 height 10
click at [133, 223] on input "Agree" at bounding box center [133, 219] width 8 height 8
radio input "true"
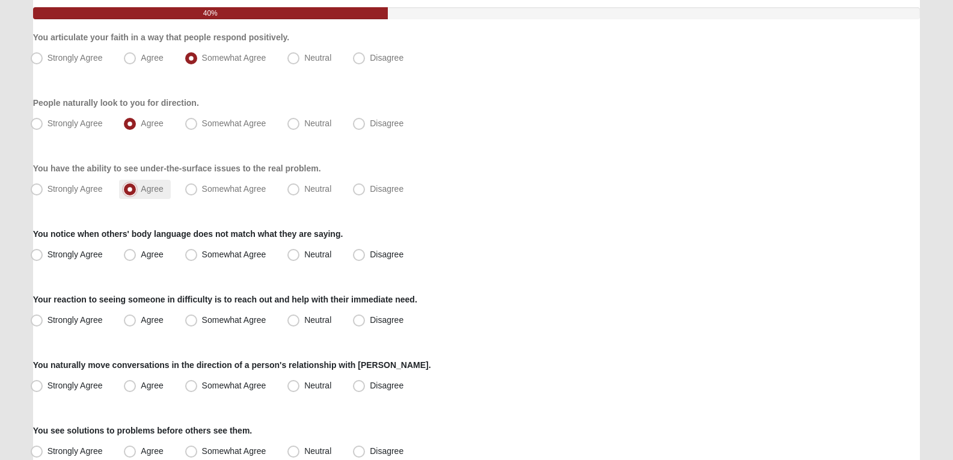
scroll to position [138, 0]
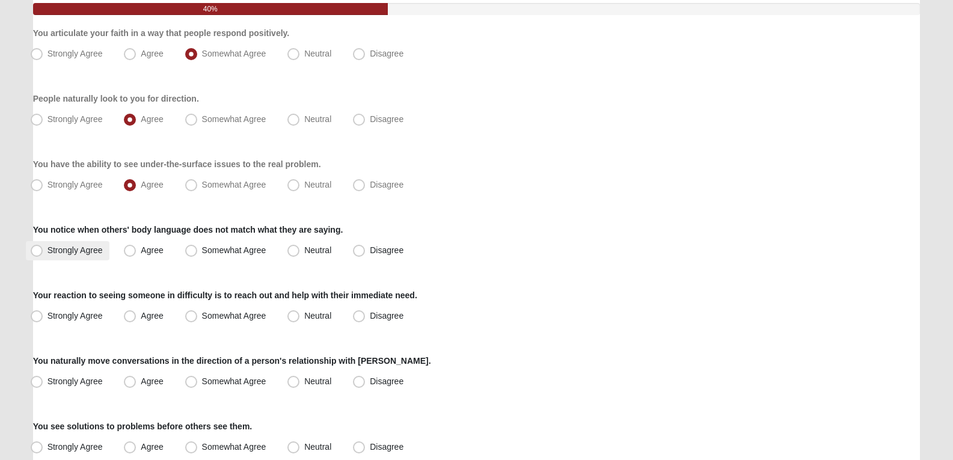
click at [88, 247] on span "Strongly Agree" at bounding box center [75, 250] width 55 height 10
click at [43, 247] on input "Strongly Agree" at bounding box center [39, 251] width 8 height 8
radio input "true"
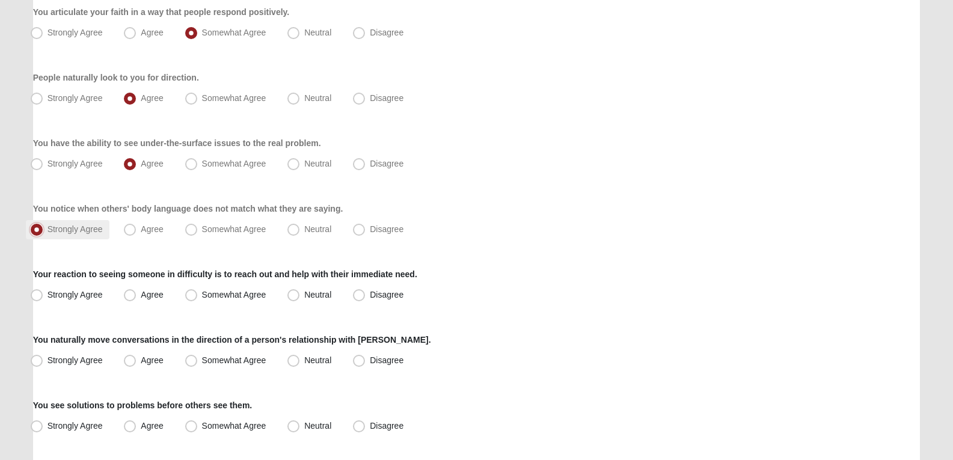
scroll to position [174, 0]
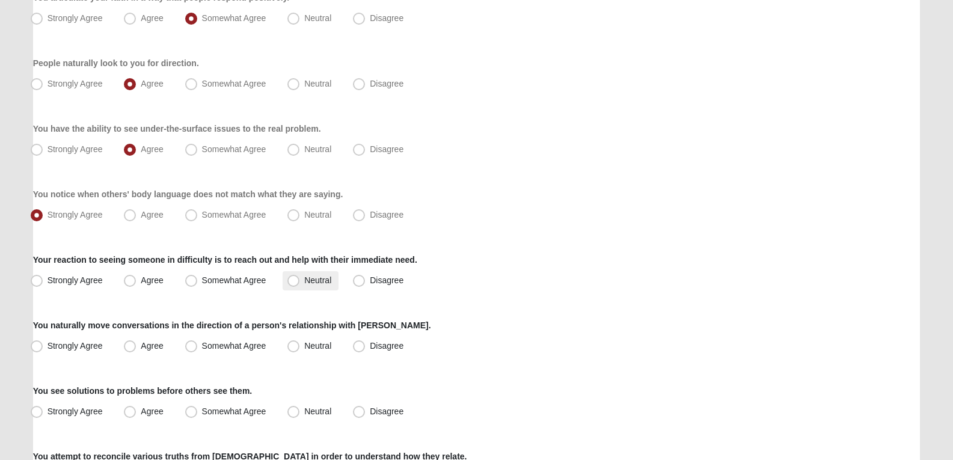
click at [304, 274] on label "Neutral" at bounding box center [311, 280] width 56 height 19
click at [300, 277] on input "Neutral" at bounding box center [296, 281] width 8 height 8
radio input "true"
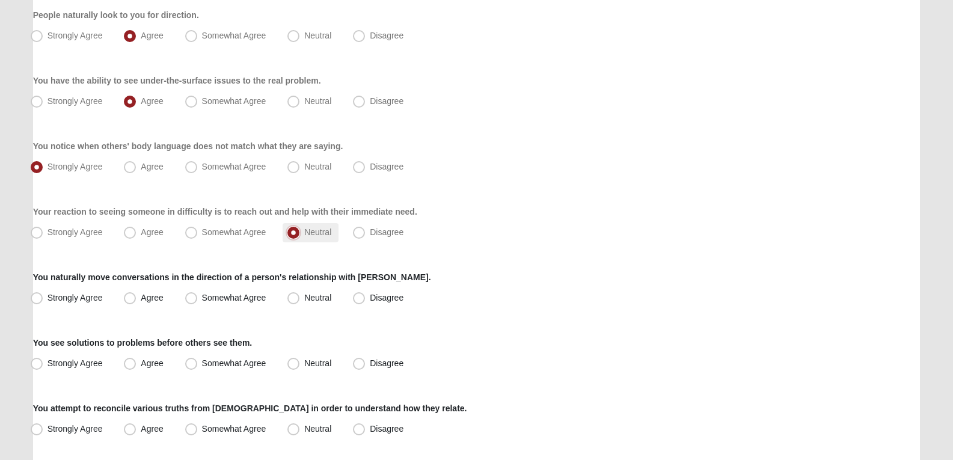
scroll to position [256, 0]
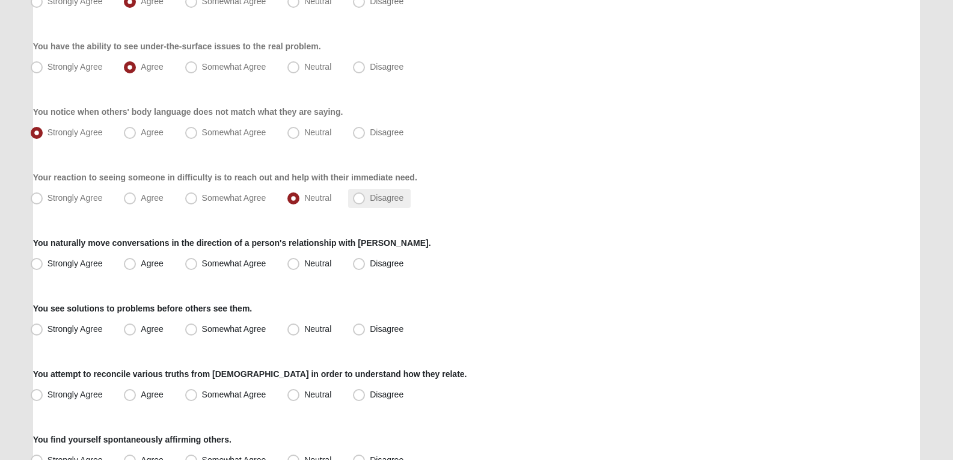
click at [378, 198] on span "Disagree" at bounding box center [387, 198] width 34 height 10
click at [366, 198] on input "Disagree" at bounding box center [362, 198] width 8 height 8
radio input "true"
click at [319, 204] on label "Neutral" at bounding box center [311, 198] width 56 height 19
click at [300, 202] on input "Neutral" at bounding box center [296, 198] width 8 height 8
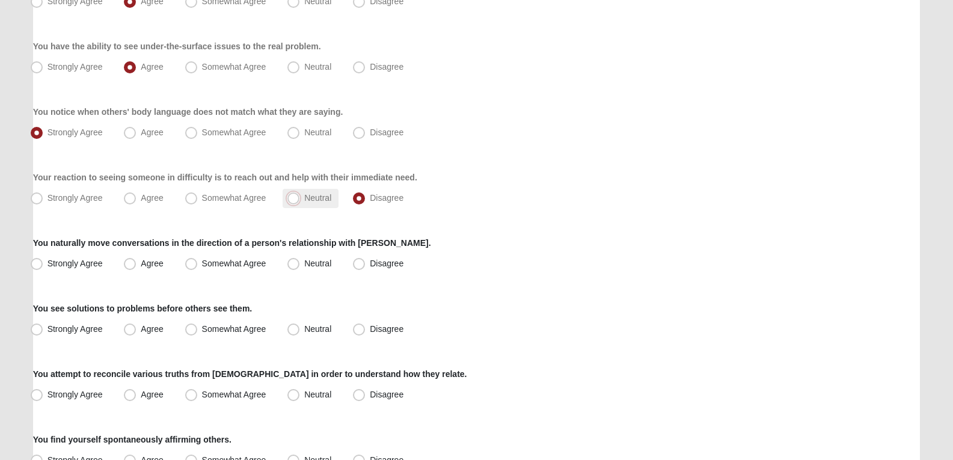
radio input "true"
click at [366, 266] on label "Disagree" at bounding box center [379, 263] width 63 height 19
click at [366, 266] on input "Disagree" at bounding box center [362, 264] width 8 height 8
radio input "true"
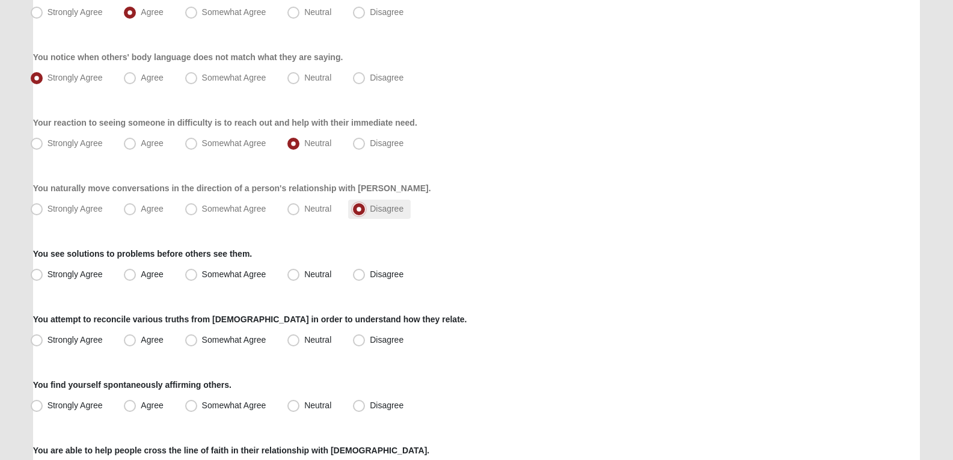
scroll to position [312, 0]
click at [224, 274] on span "Somewhat Agree" at bounding box center [234, 273] width 64 height 10
click at [198, 274] on input "Somewhat Agree" at bounding box center [194, 274] width 8 height 8
radio input "true"
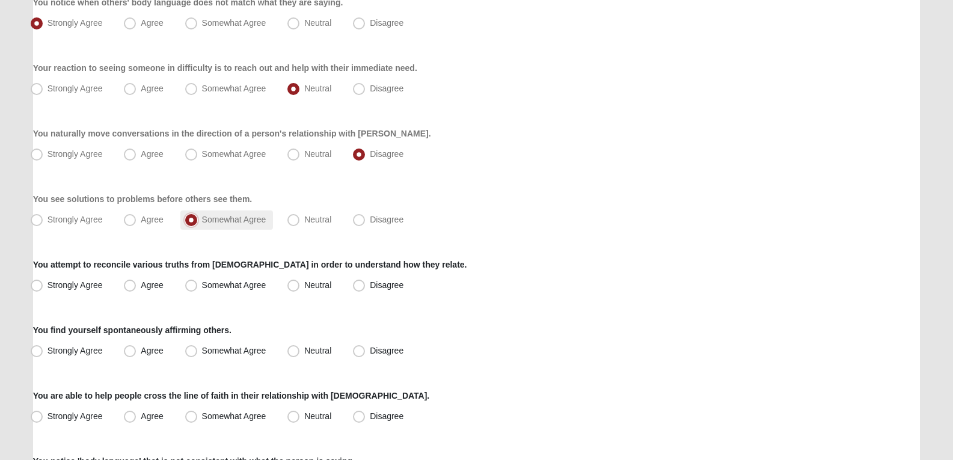
scroll to position [366, 0]
click at [304, 282] on span "Neutral" at bounding box center [317, 285] width 27 height 10
click at [292, 282] on input "Neutral" at bounding box center [296, 285] width 8 height 8
radio input "true"
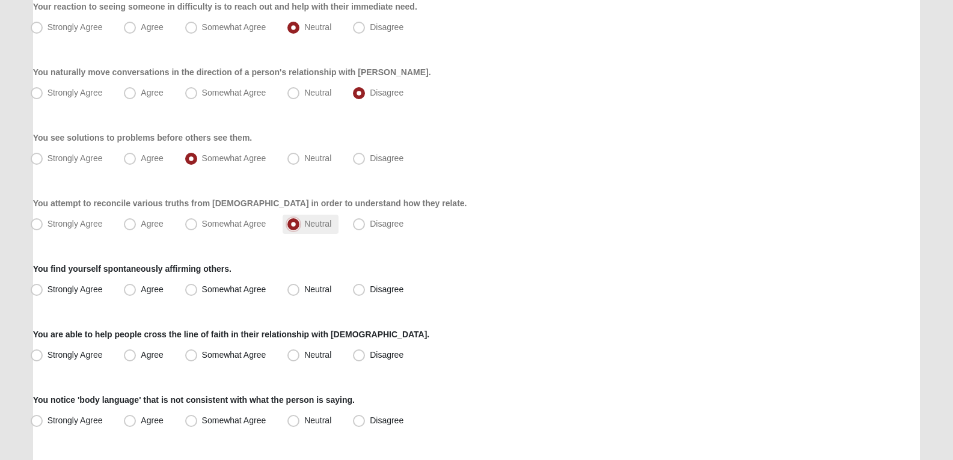
scroll to position [428, 0]
click at [216, 288] on span "Somewhat Agree" at bounding box center [234, 289] width 64 height 10
click at [198, 288] on input "Somewhat Agree" at bounding box center [194, 289] width 8 height 8
radio input "true"
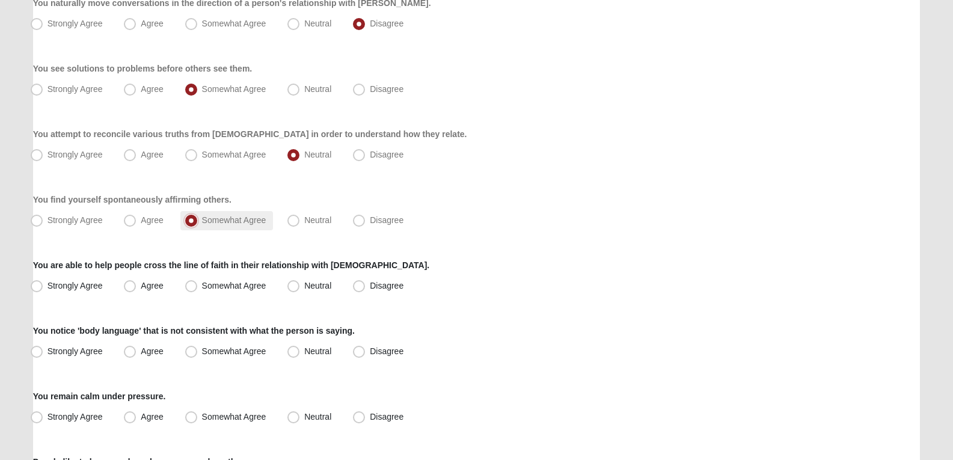
scroll to position [497, 0]
click at [309, 287] on span "Neutral" at bounding box center [317, 285] width 27 height 10
click at [300, 287] on input "Neutral" at bounding box center [296, 285] width 8 height 8
radio input "true"
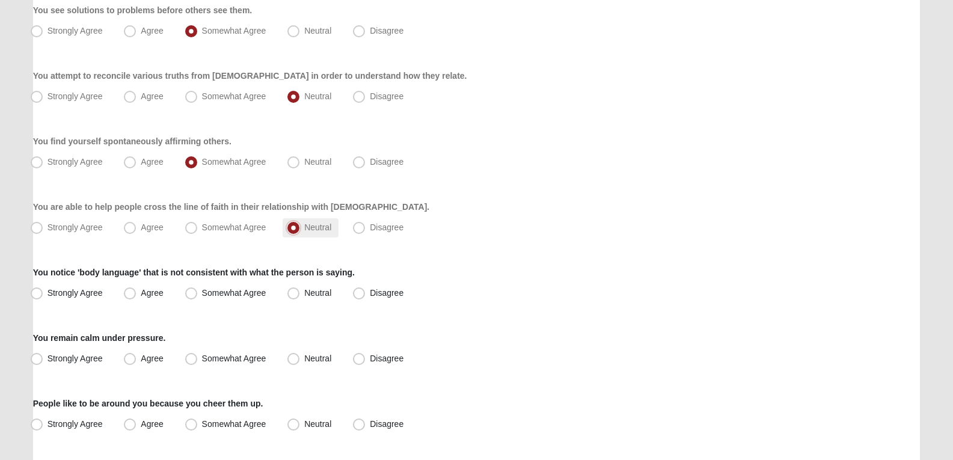
scroll to position [559, 0]
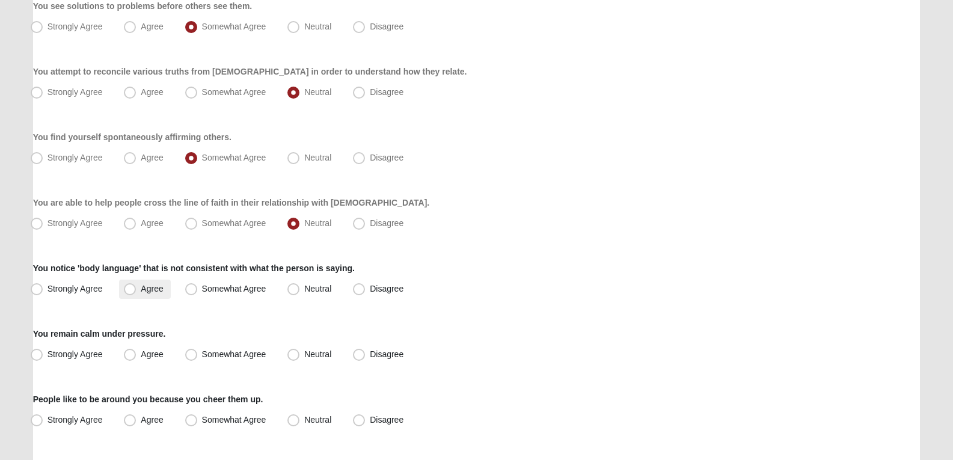
click at [158, 286] on span "Agree" at bounding box center [152, 289] width 22 height 10
click at [137, 286] on input "Agree" at bounding box center [133, 289] width 8 height 8
radio input "true"
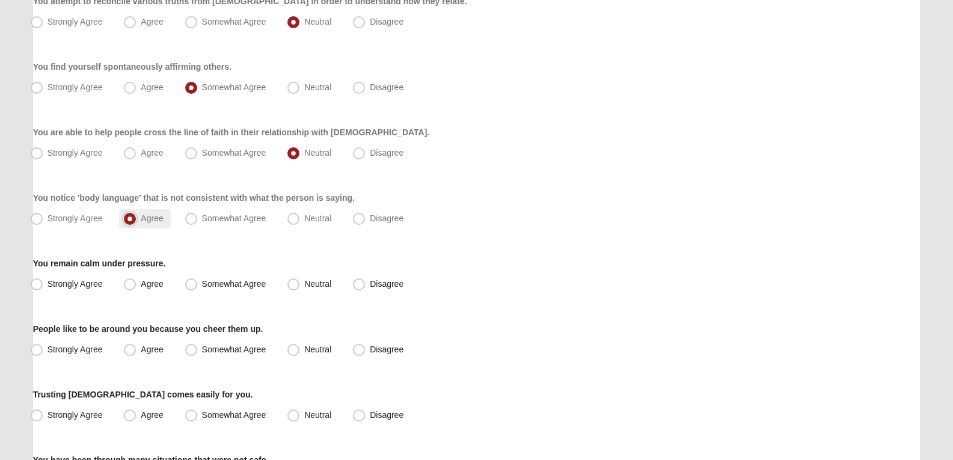
scroll to position [630, 0]
click at [397, 291] on label "Disagree" at bounding box center [379, 283] width 63 height 19
click at [366, 288] on input "Disagree" at bounding box center [362, 284] width 8 height 8
radio input "true"
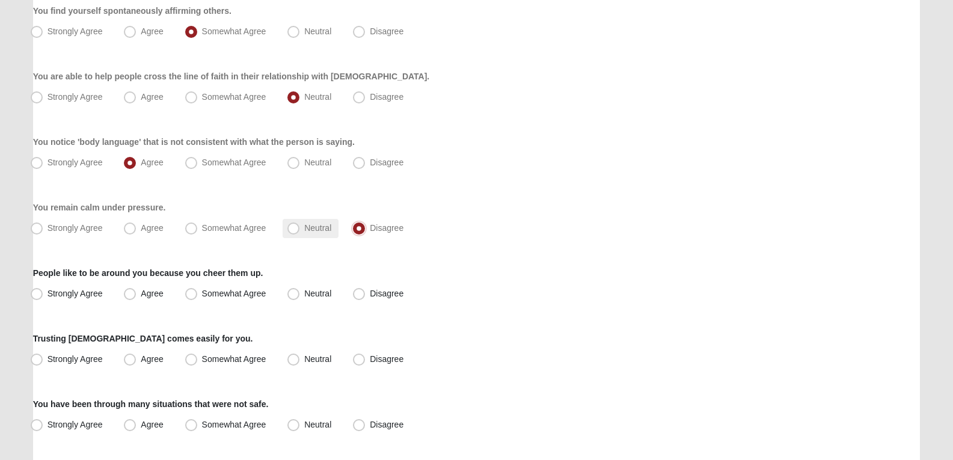
scroll to position [689, 0]
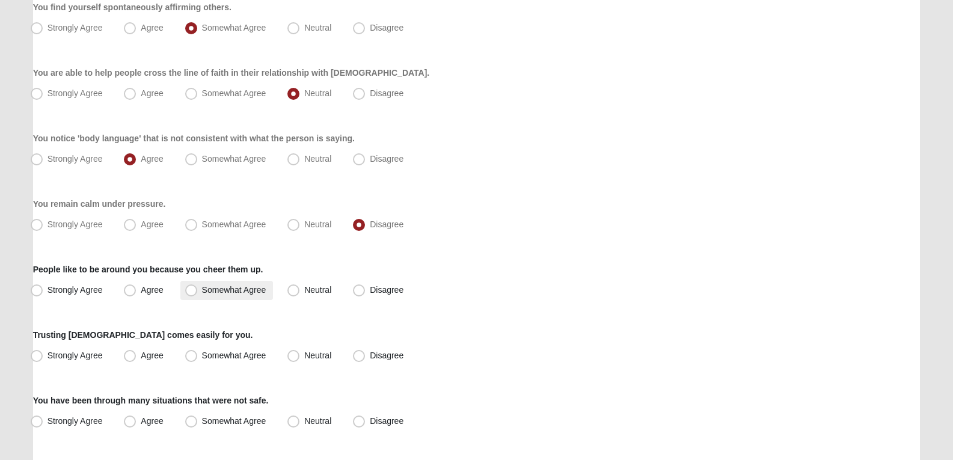
click at [219, 283] on label "Somewhat Agree" at bounding box center [226, 290] width 93 height 19
click at [198, 286] on input "Somewhat Agree" at bounding box center [194, 290] width 8 height 8
radio input "true"
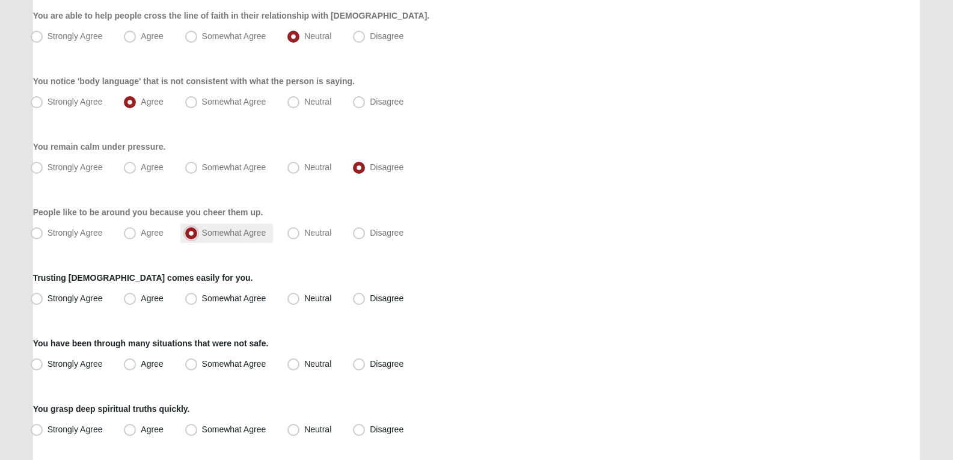
scroll to position [747, 0]
click at [211, 298] on span "Somewhat Agree" at bounding box center [234, 298] width 64 height 10
click at [198, 298] on input "Somewhat Agree" at bounding box center [194, 298] width 8 height 8
radio input "true"
click at [304, 300] on span "Neutral" at bounding box center [317, 298] width 27 height 10
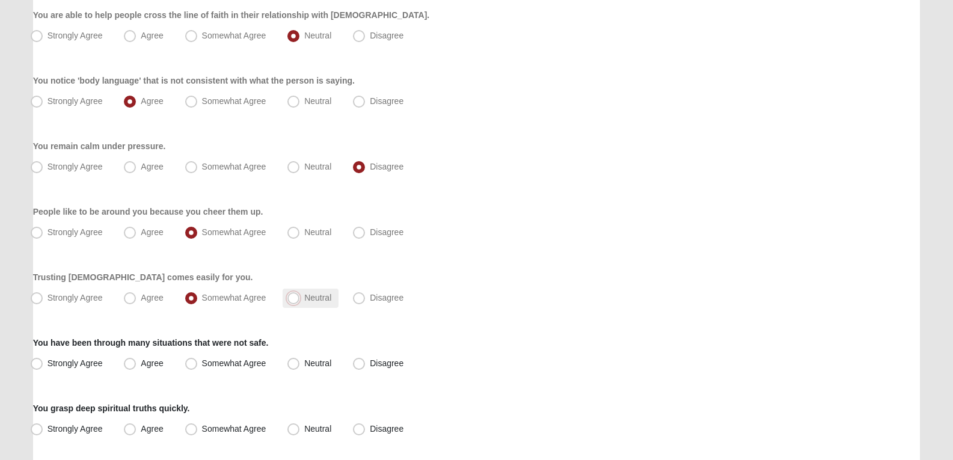
click at [294, 300] on input "Neutral" at bounding box center [296, 298] width 8 height 8
radio input "true"
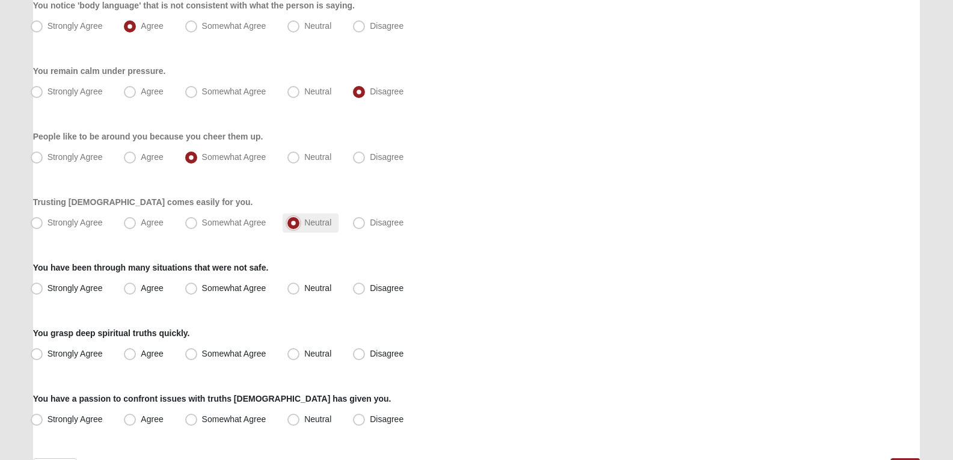
scroll to position [822, 0]
click at [370, 290] on span "Disagree" at bounding box center [387, 288] width 34 height 10
click at [365, 290] on input "Disagree" at bounding box center [362, 288] width 8 height 8
radio input "true"
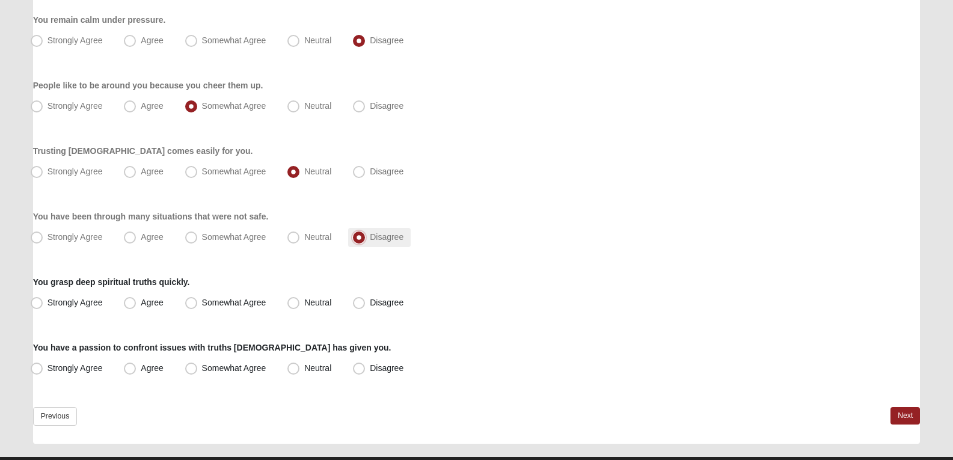
scroll to position [873, 0]
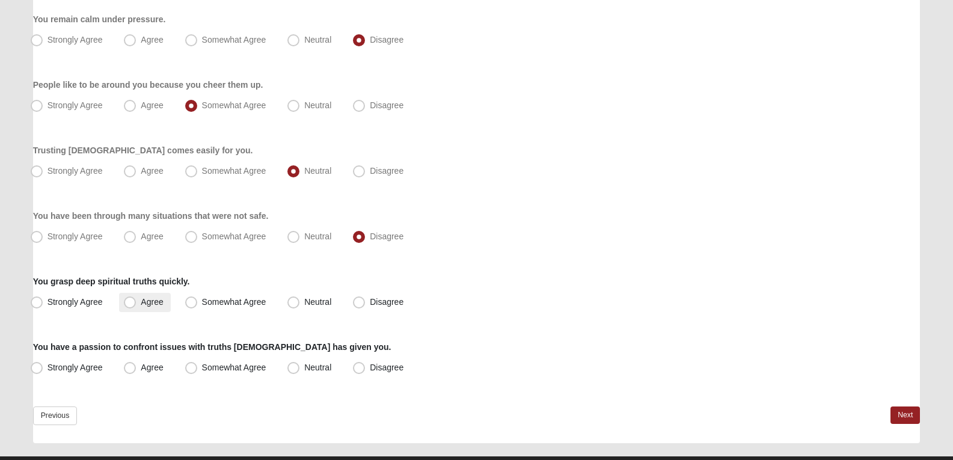
click at [143, 304] on span "Agree" at bounding box center [152, 302] width 22 height 10
click at [137, 304] on input "Agree" at bounding box center [133, 302] width 8 height 8
radio input "true"
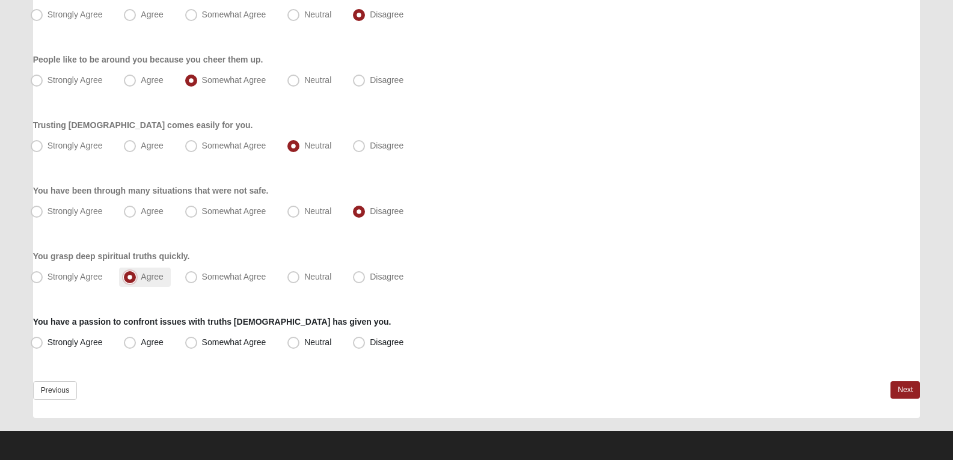
scroll to position [901, 0]
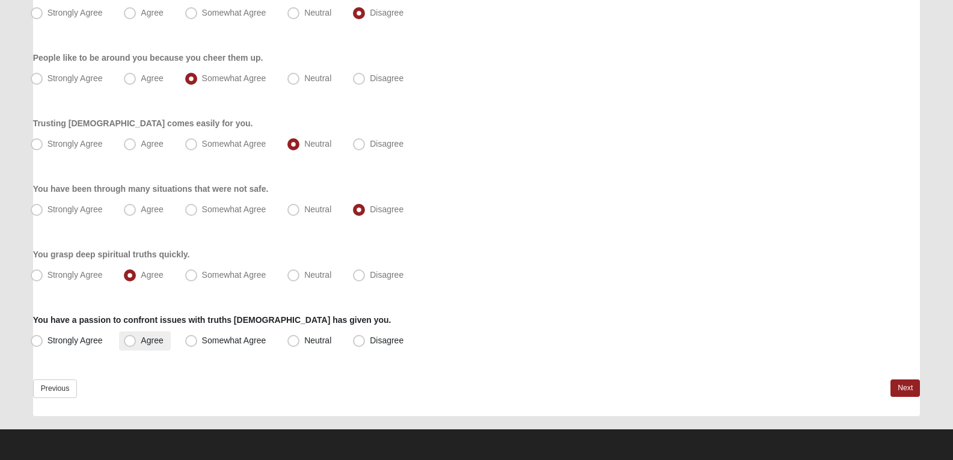
click at [148, 343] on span "Agree" at bounding box center [152, 341] width 22 height 10
click at [137, 343] on input "Agree" at bounding box center [133, 341] width 8 height 8
radio input "true"
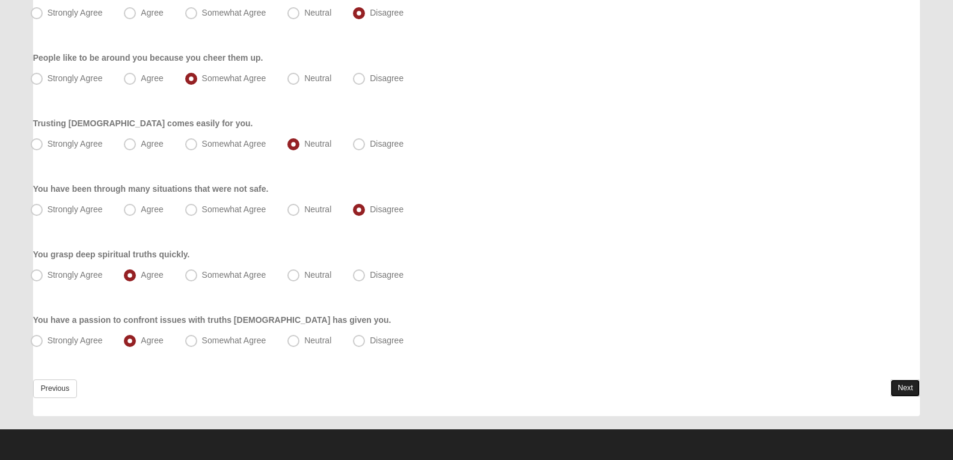
click at [901, 384] on link "Next" at bounding box center [905, 388] width 29 height 17
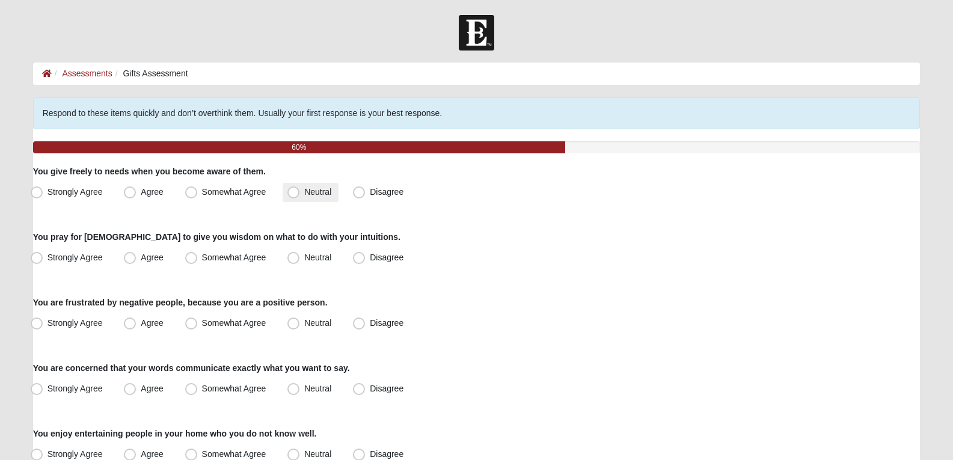
click at [303, 195] on label "Neutral" at bounding box center [311, 192] width 56 height 19
click at [300, 195] on input "Neutral" at bounding box center [296, 192] width 8 height 8
radio input "true"
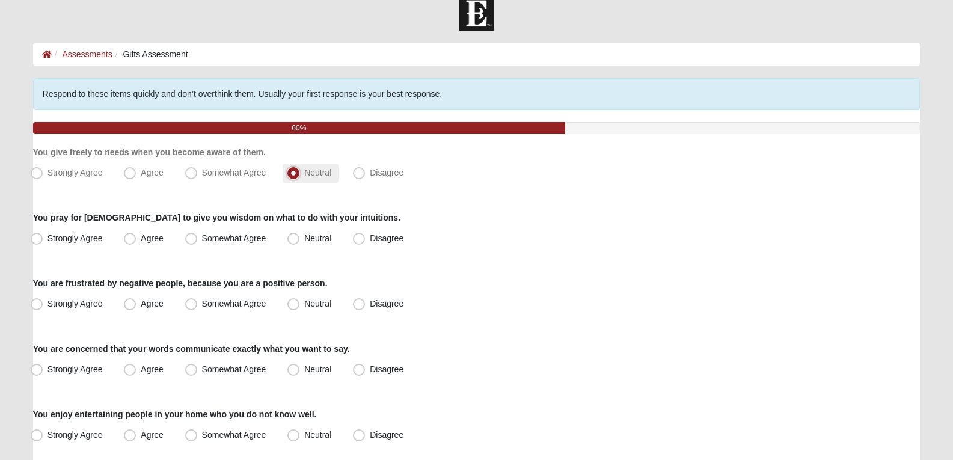
scroll to position [21, 0]
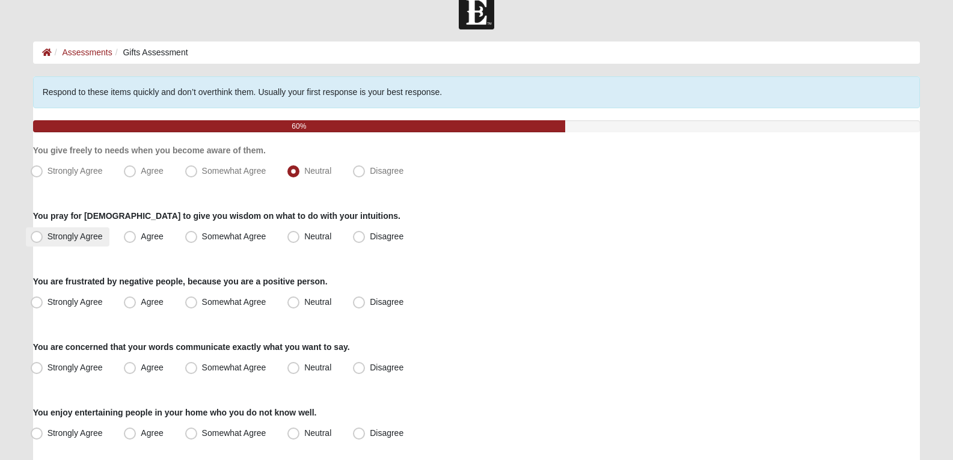
click at [97, 233] on span "Strongly Agree" at bounding box center [75, 237] width 55 height 10
click at [43, 233] on input "Strongly Agree" at bounding box center [39, 237] width 8 height 8
radio input "true"
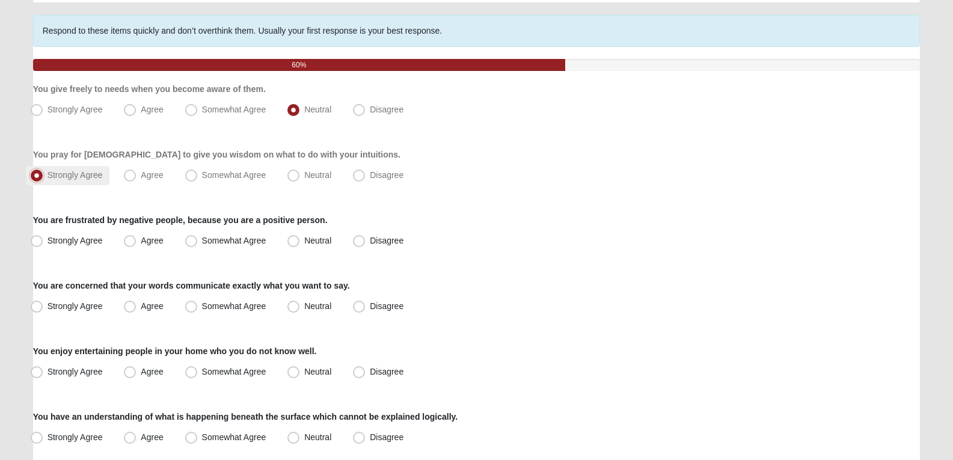
scroll to position [83, 0]
click at [141, 241] on span "Agree" at bounding box center [152, 240] width 22 height 10
click at [132, 241] on input "Agree" at bounding box center [133, 240] width 8 height 8
radio input "true"
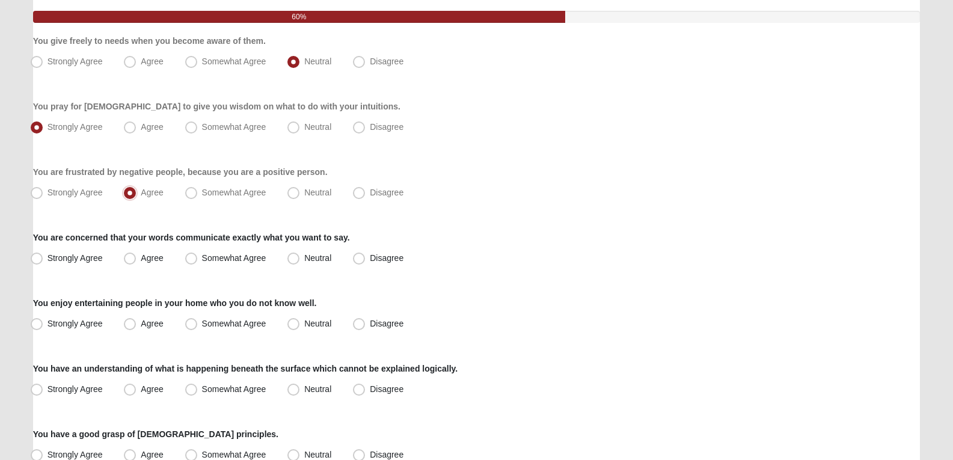
scroll to position [131, 0]
click at [331, 259] on span "Neutral" at bounding box center [317, 258] width 27 height 10
click at [300, 259] on input "Neutral" at bounding box center [296, 258] width 8 height 8
radio input "true"
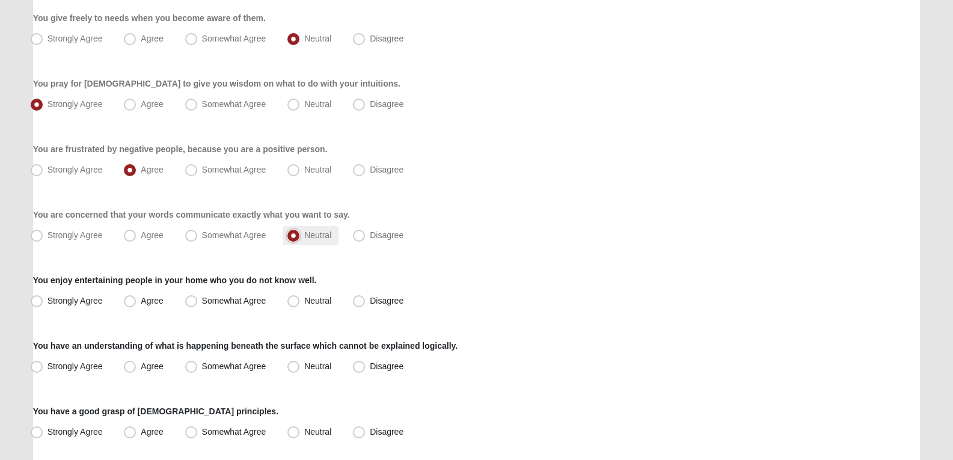
scroll to position [155, 0]
click at [377, 292] on label "Disagree" at bounding box center [379, 300] width 63 height 19
click at [366, 296] on input "Disagree" at bounding box center [362, 300] width 8 height 8
radio input "true"
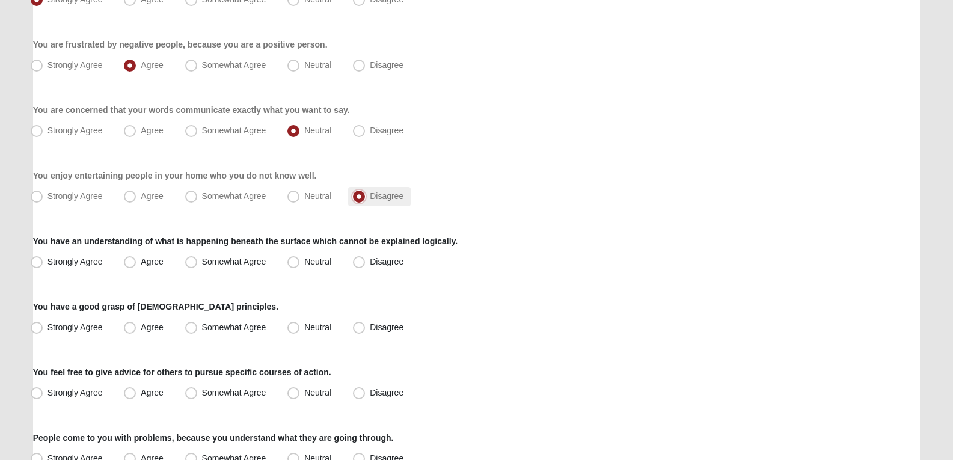
scroll to position [259, 0]
click at [160, 260] on span "Agree" at bounding box center [152, 261] width 22 height 10
click at [137, 260] on input "Agree" at bounding box center [133, 261] width 8 height 8
radio input "true"
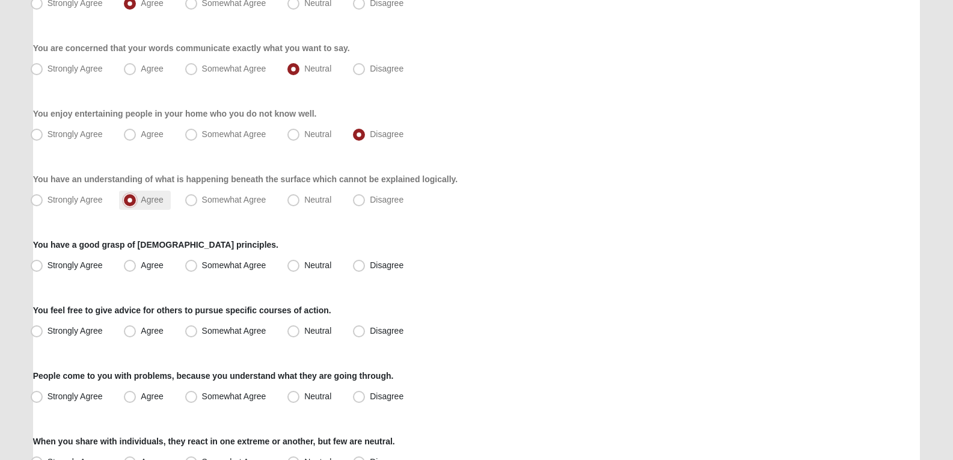
scroll to position [321, 0]
click at [160, 260] on span "Agree" at bounding box center [152, 265] width 22 height 10
click at [137, 261] on input "Agree" at bounding box center [133, 265] width 8 height 8
radio input "true"
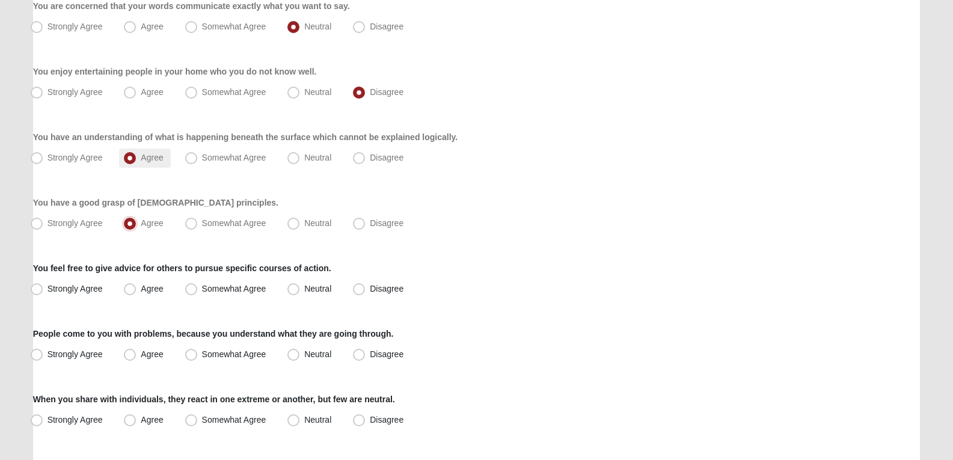
scroll to position [363, 0]
click at [146, 286] on span "Agree" at bounding box center [152, 288] width 22 height 10
click at [137, 286] on input "Agree" at bounding box center [133, 289] width 8 height 8
radio input "true"
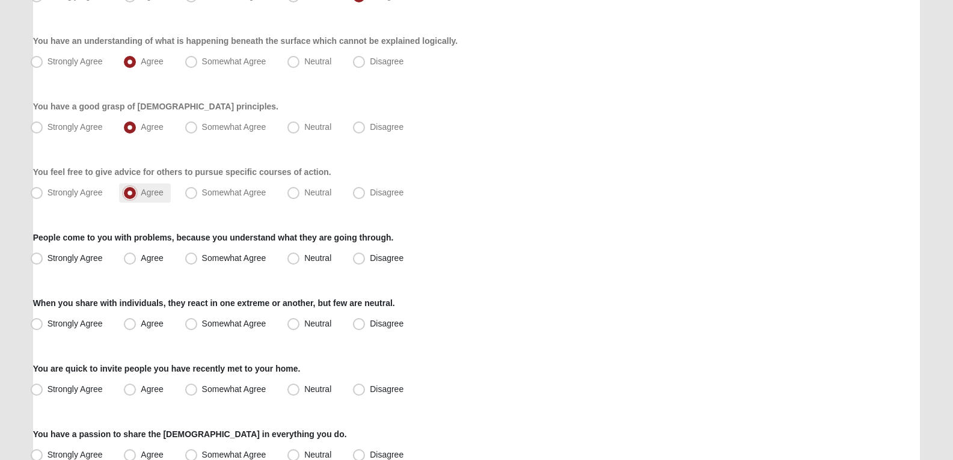
scroll to position [459, 0]
click at [236, 191] on span "Somewhat Agree" at bounding box center [234, 192] width 64 height 10
click at [198, 191] on input "Somewhat Agree" at bounding box center [194, 192] width 8 height 8
radio input "true"
click at [141, 255] on span "Agree" at bounding box center [152, 258] width 22 height 10
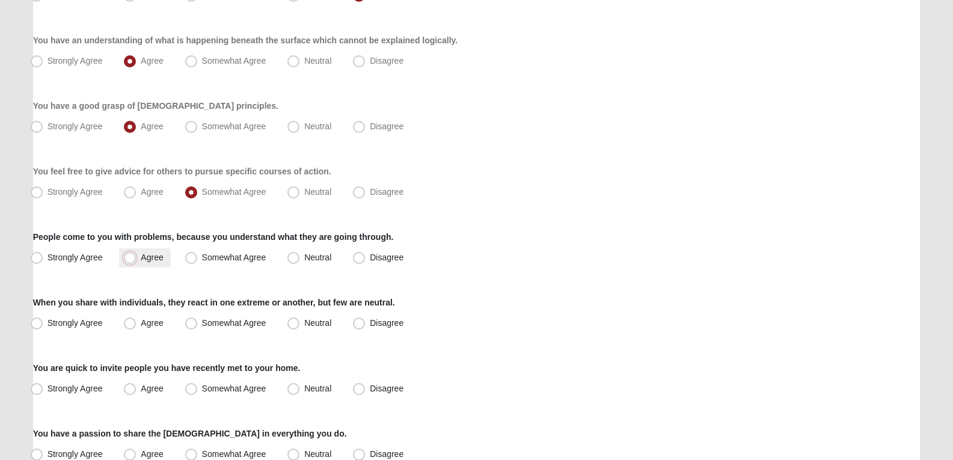
click at [130, 255] on input "Agree" at bounding box center [133, 258] width 8 height 8
radio input "true"
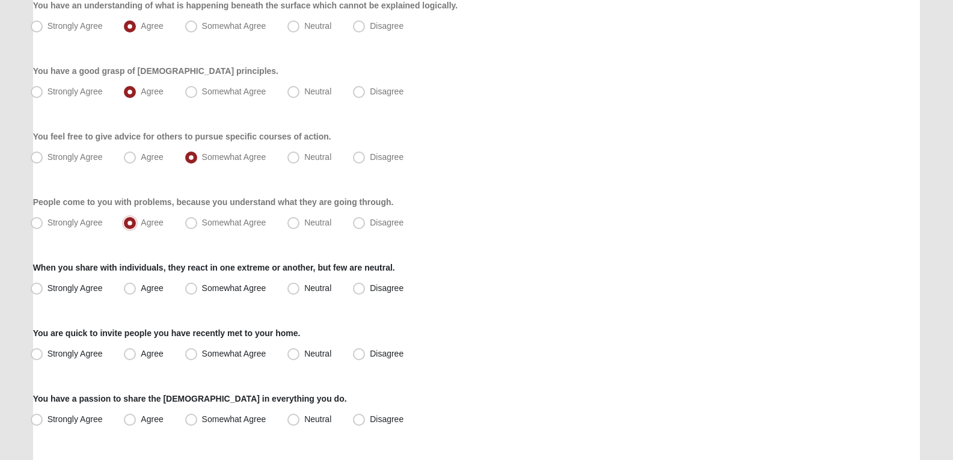
scroll to position [494, 0]
click at [335, 289] on label "Neutral" at bounding box center [311, 288] width 56 height 19
click at [300, 289] on input "Neutral" at bounding box center [296, 288] width 8 height 8
radio input "true"
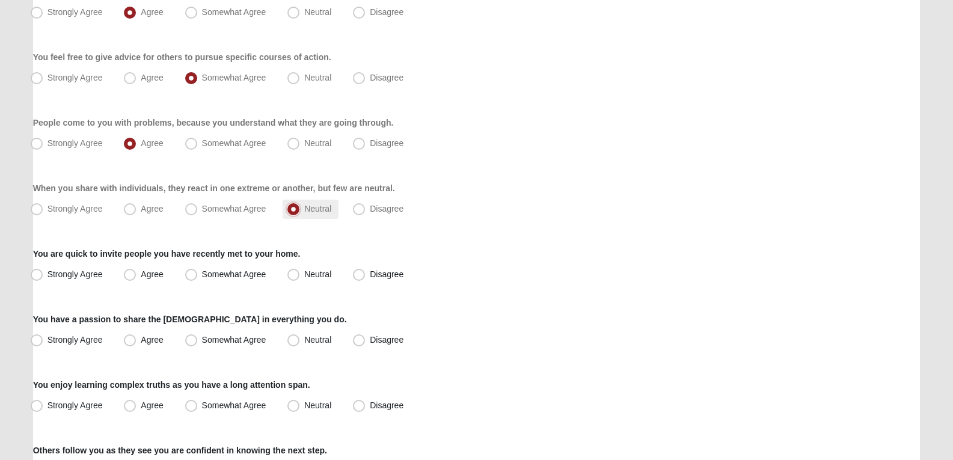
scroll to position [574, 0]
click at [366, 269] on label "Disagree" at bounding box center [379, 274] width 63 height 19
click at [366, 270] on input "Disagree" at bounding box center [362, 274] width 8 height 8
radio input "true"
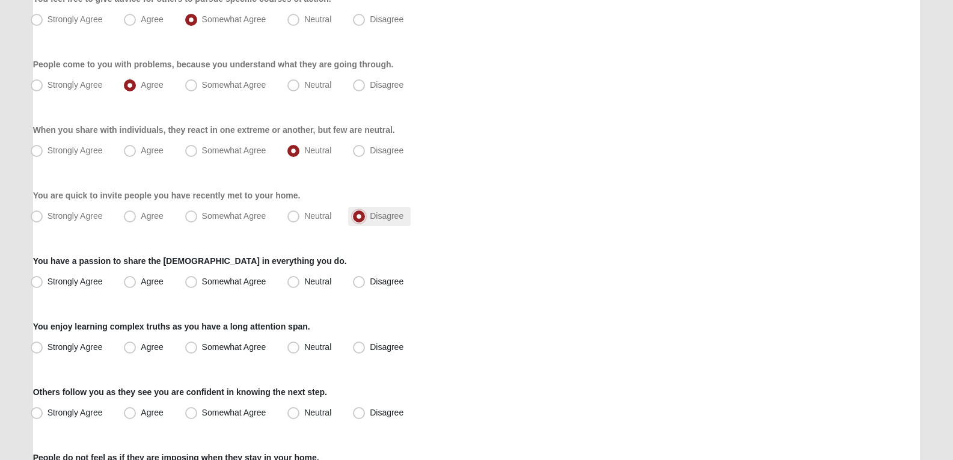
scroll to position [638, 0]
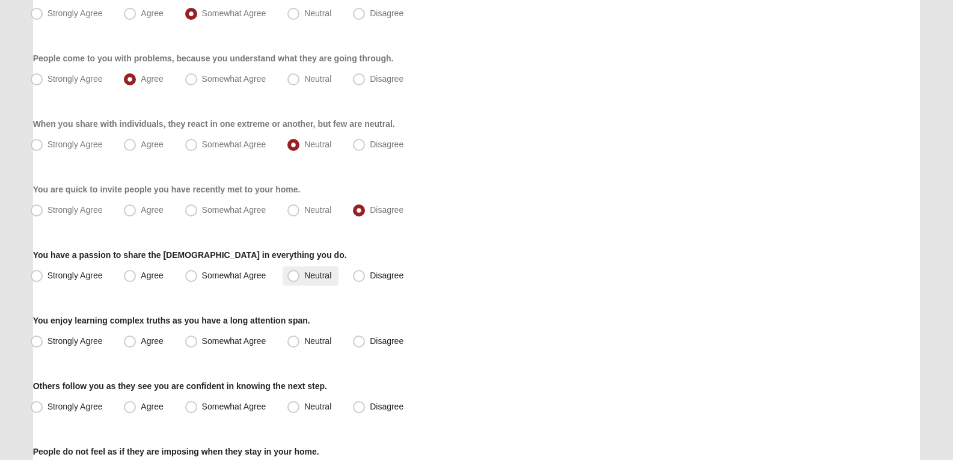
click at [309, 275] on span "Neutral" at bounding box center [317, 276] width 27 height 10
click at [300, 275] on input "Neutral" at bounding box center [296, 276] width 8 height 8
radio input "true"
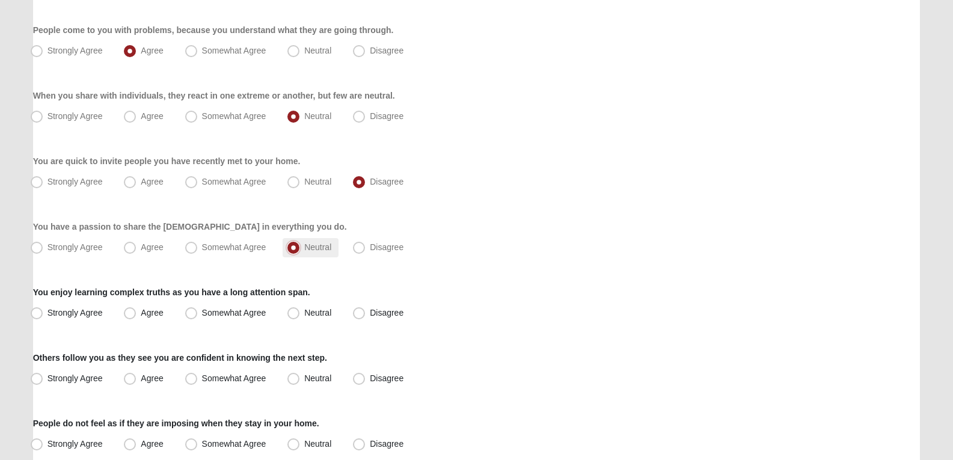
scroll to position [678, 0]
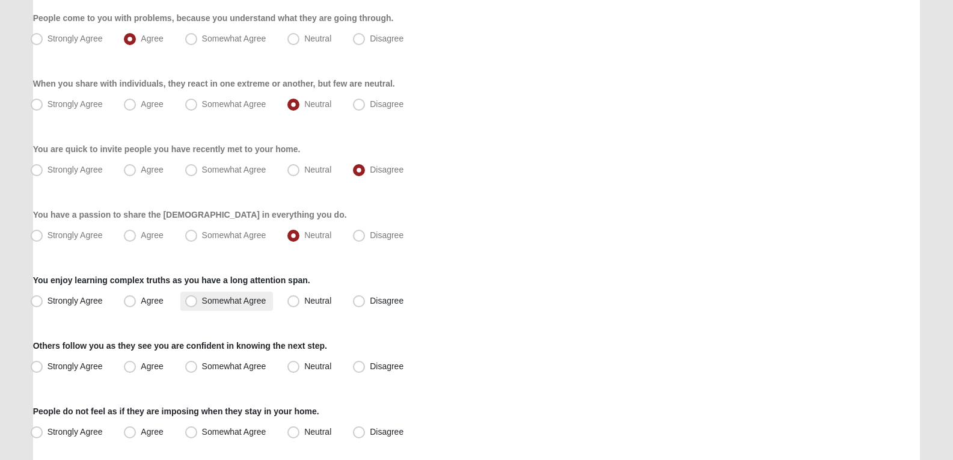
click at [197, 299] on label "Somewhat Agree" at bounding box center [226, 301] width 93 height 19
click at [197, 299] on input "Somewhat Agree" at bounding box center [194, 301] width 8 height 8
radio input "true"
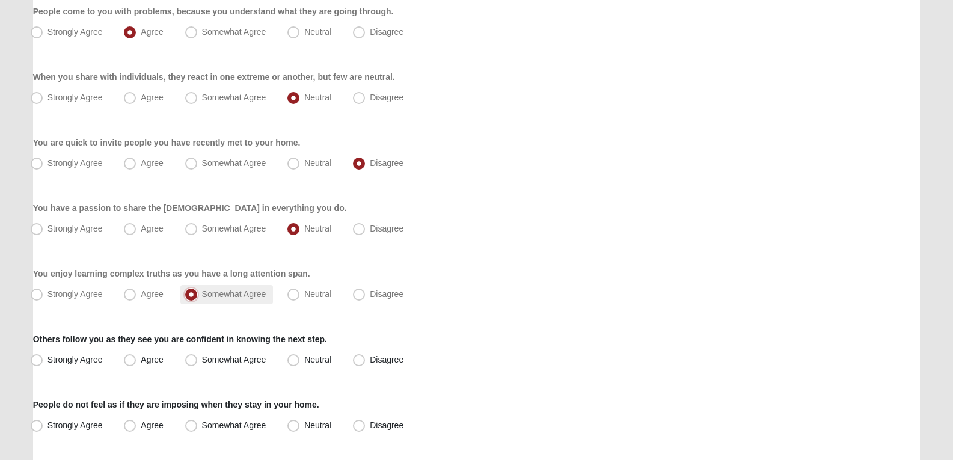
scroll to position [699, 0]
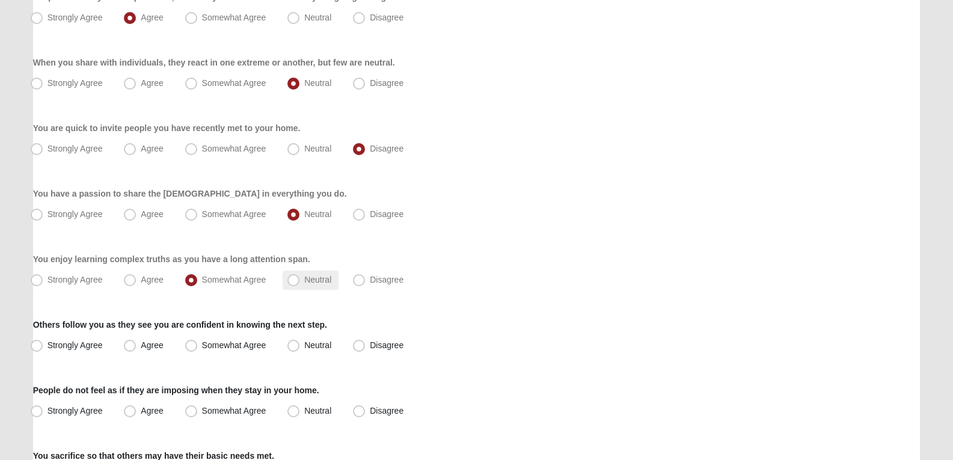
click at [325, 284] on span "Neutral" at bounding box center [317, 280] width 27 height 10
click at [300, 284] on input "Neutral" at bounding box center [296, 280] width 8 height 8
radio input "true"
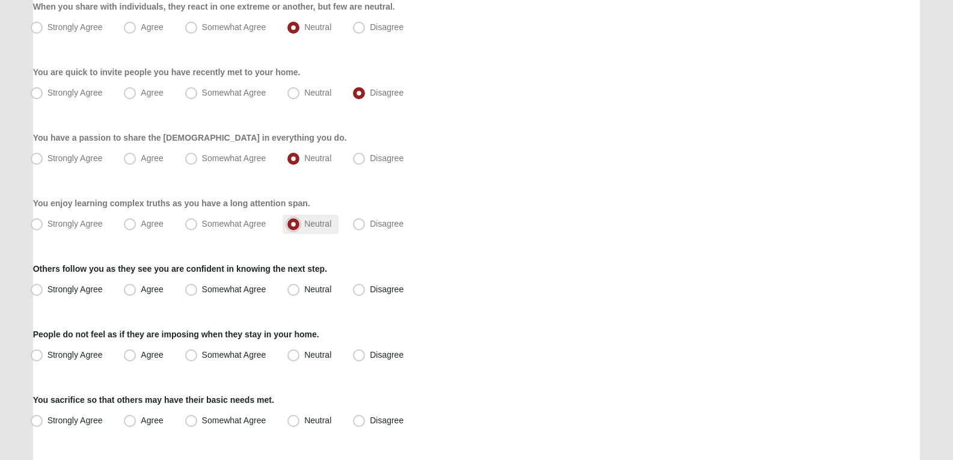
scroll to position [762, 0]
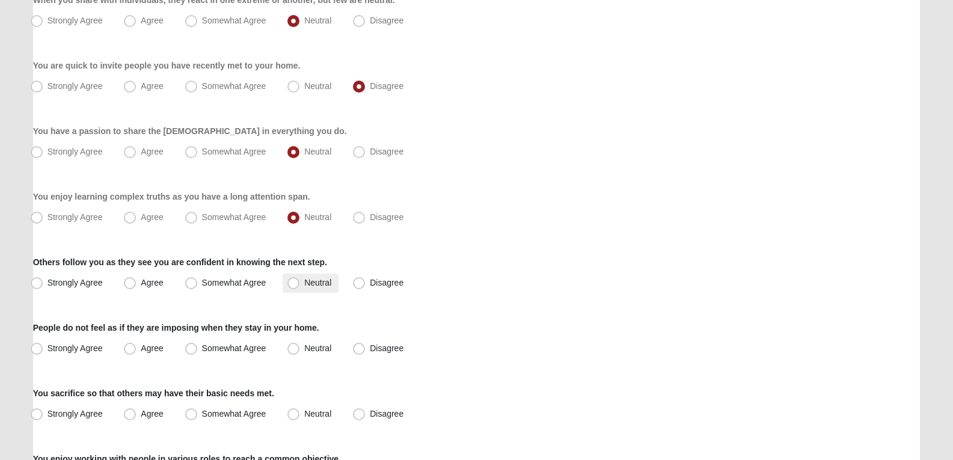
click at [314, 285] on span "Neutral" at bounding box center [317, 283] width 27 height 10
click at [300, 285] on input "Neutral" at bounding box center [296, 283] width 8 height 8
radio input "true"
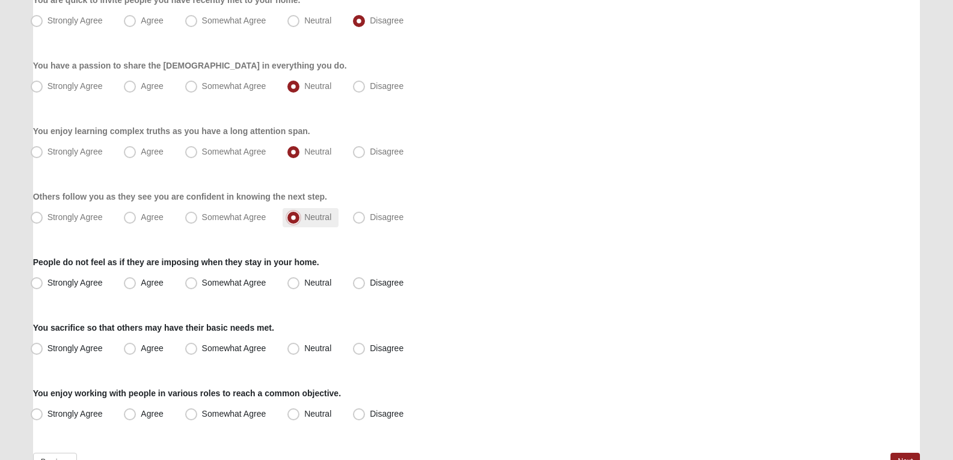
scroll to position [828, 0]
click at [321, 285] on span "Neutral" at bounding box center [317, 282] width 27 height 10
click at [300, 285] on input "Neutral" at bounding box center [296, 283] width 8 height 8
radio input "true"
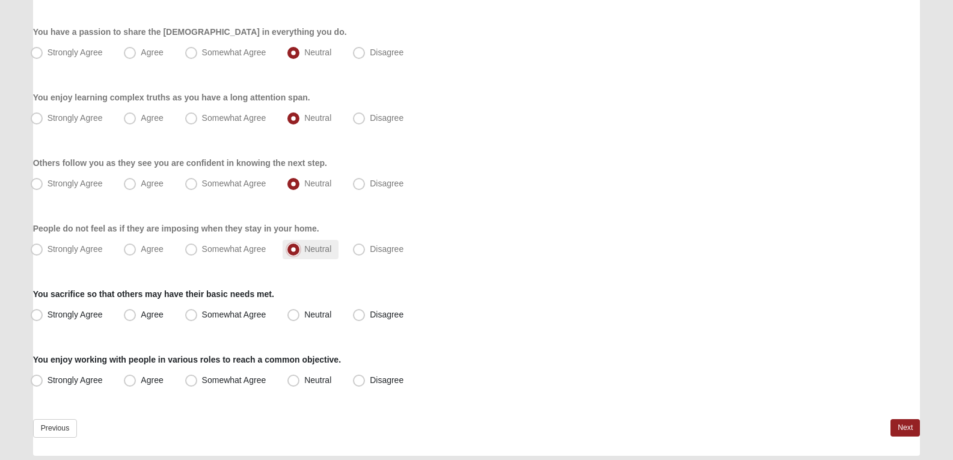
scroll to position [863, 0]
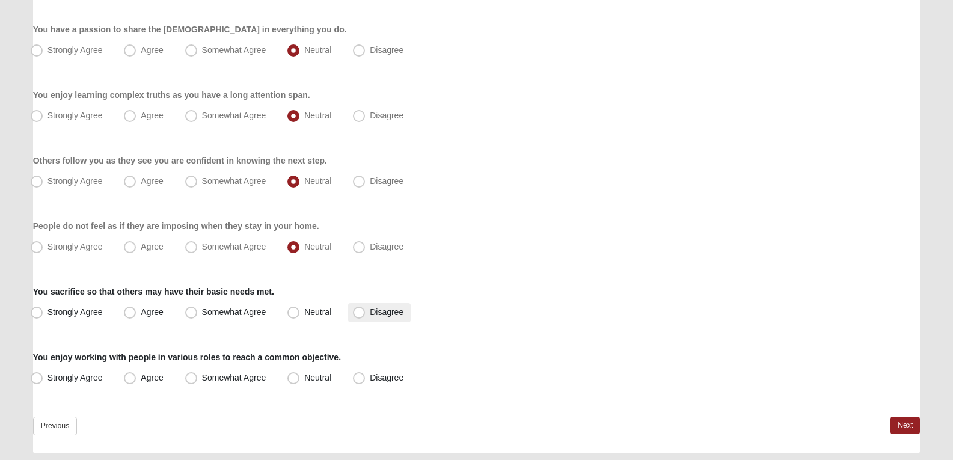
click at [386, 312] on span "Disagree" at bounding box center [387, 312] width 34 height 10
click at [366, 312] on input "Disagree" at bounding box center [362, 313] width 8 height 8
radio input "true"
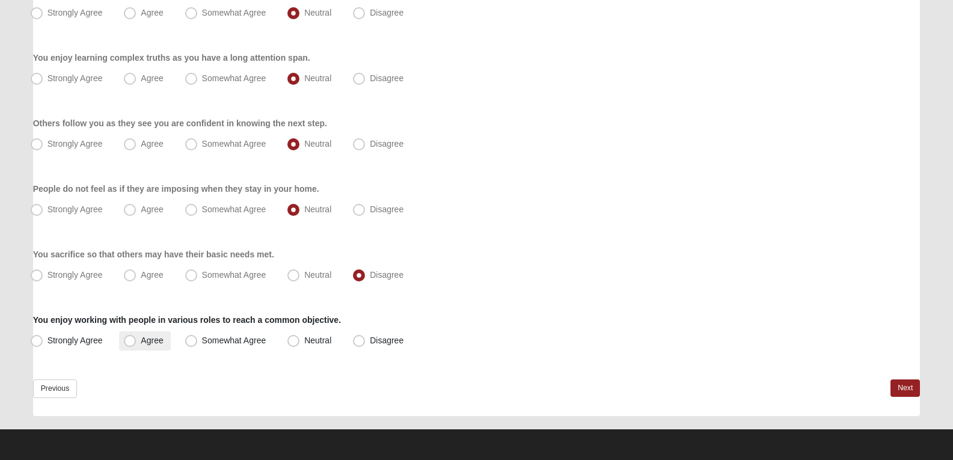
click at [163, 342] on span "Agree" at bounding box center [152, 341] width 22 height 10
click at [137, 342] on input "Agree" at bounding box center [133, 341] width 8 height 8
radio input "true"
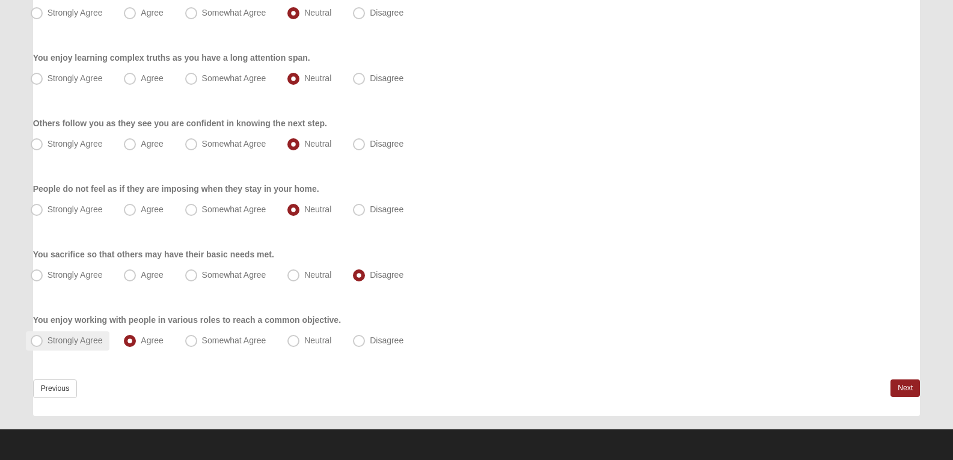
click at [74, 339] on span "Strongly Agree" at bounding box center [75, 341] width 55 height 10
click at [43, 339] on input "Strongly Agree" at bounding box center [39, 341] width 8 height 8
radio input "true"
click at [898, 380] on link "Next" at bounding box center [905, 388] width 29 height 17
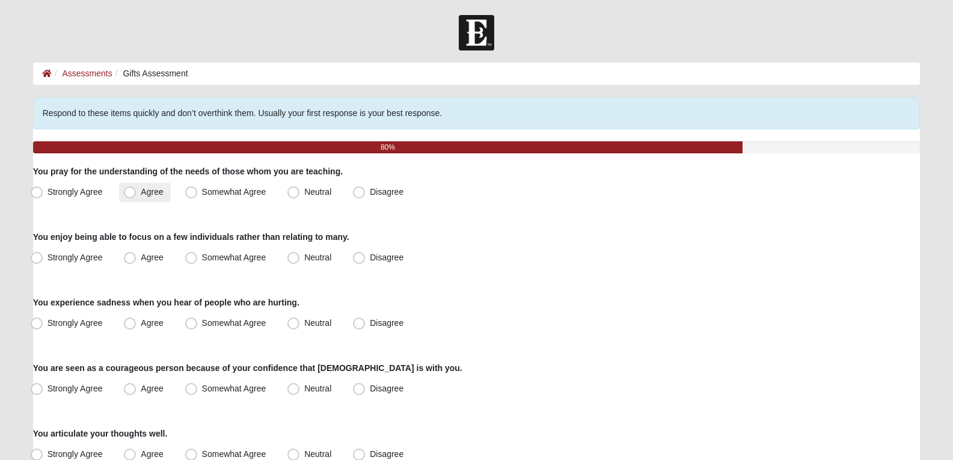
click at [158, 199] on label "Agree" at bounding box center [144, 192] width 51 height 19
click at [137, 196] on input "Agree" at bounding box center [133, 192] width 8 height 8
radio input "true"
click at [314, 258] on span "Neutral" at bounding box center [317, 258] width 27 height 10
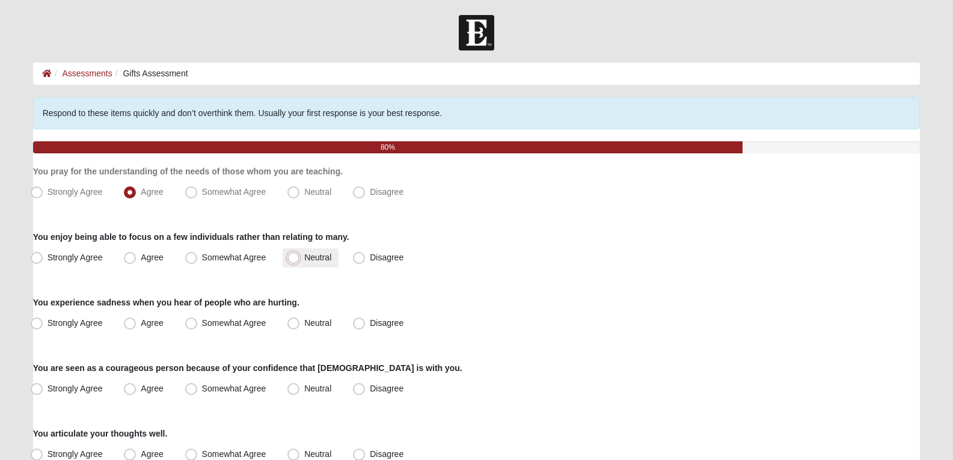
click at [300, 258] on input "Neutral" at bounding box center [296, 258] width 8 height 8
radio input "true"
click at [239, 255] on span "Somewhat Agree" at bounding box center [234, 258] width 64 height 10
click at [198, 255] on input "Somewhat Agree" at bounding box center [194, 258] width 8 height 8
radio input "true"
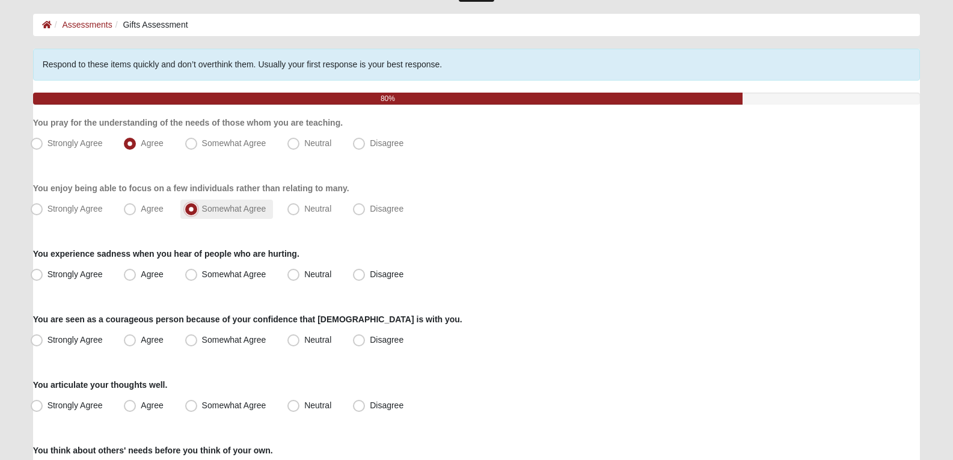
scroll to position [49, 0]
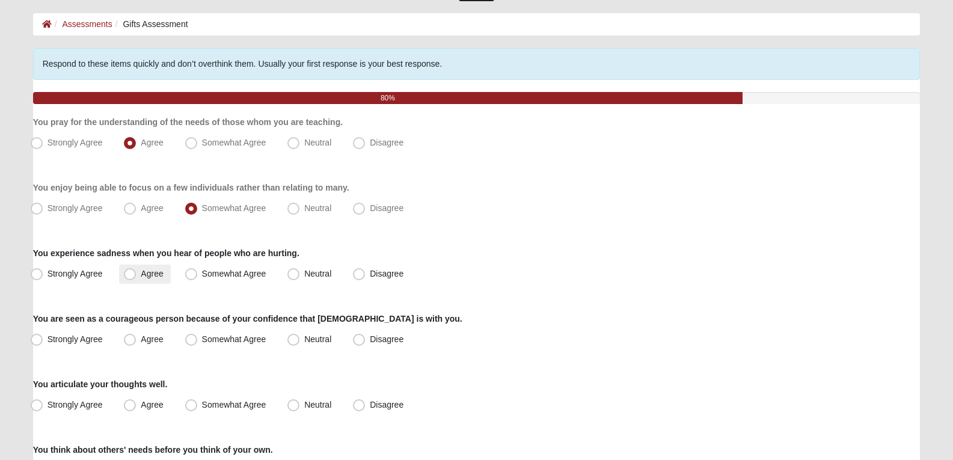
click at [141, 272] on span "Agree" at bounding box center [152, 274] width 22 height 10
click at [136, 272] on input "Agree" at bounding box center [133, 274] width 8 height 8
radio input "true"
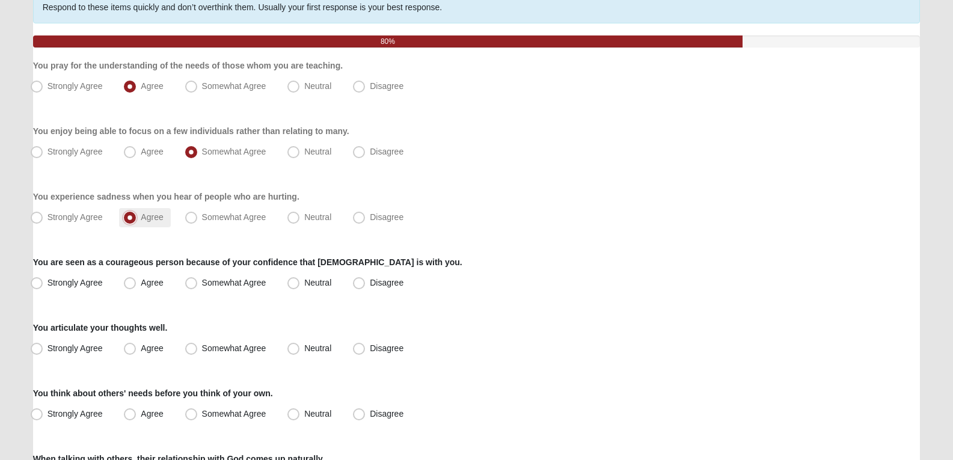
scroll to position [112, 0]
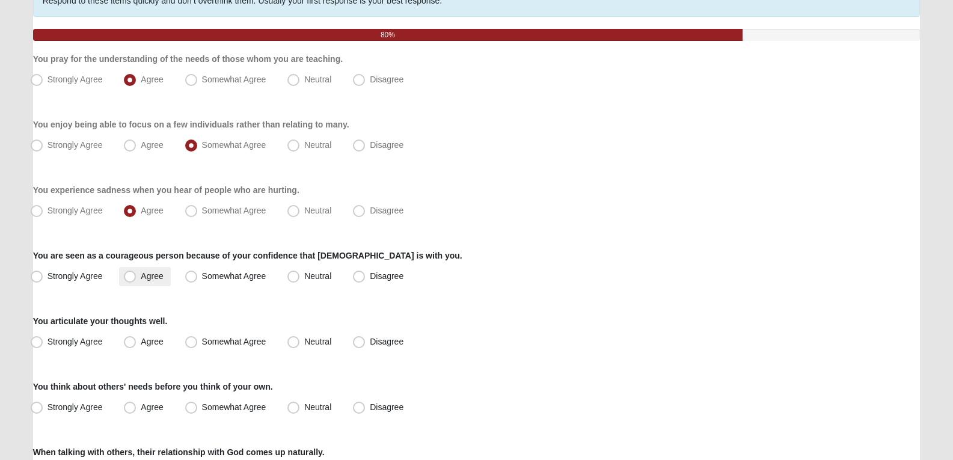
click at [146, 280] on span "Agree" at bounding box center [152, 276] width 22 height 10
click at [137, 280] on input "Agree" at bounding box center [133, 277] width 8 height 8
radio input "true"
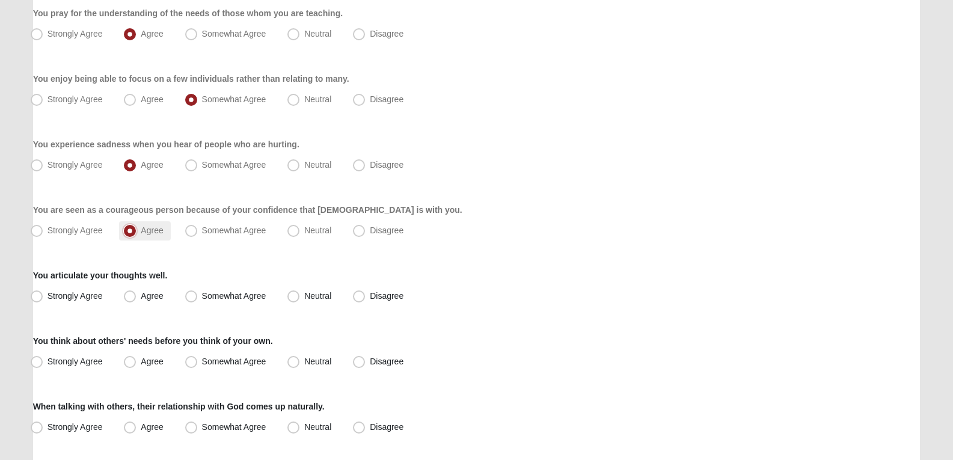
scroll to position [160, 0]
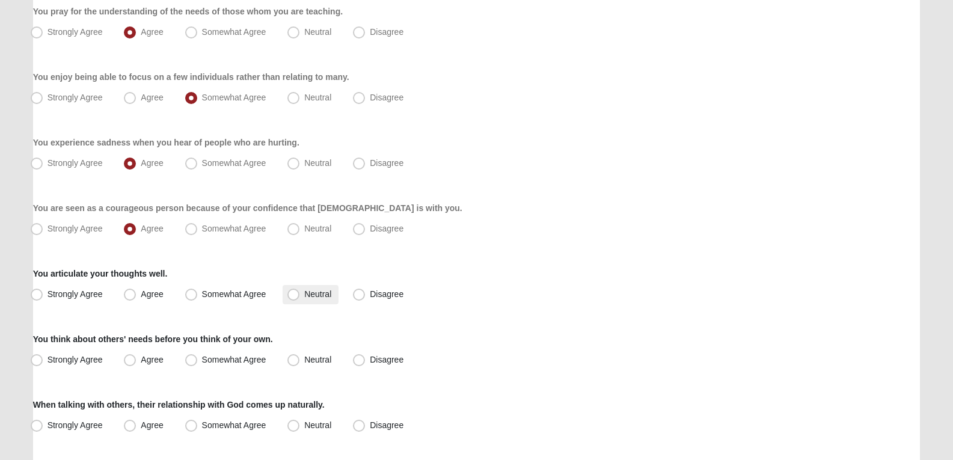
click at [318, 295] on span "Neutral" at bounding box center [317, 294] width 27 height 10
click at [300, 295] on input "Neutral" at bounding box center [296, 295] width 8 height 8
radio input "true"
click at [378, 294] on span "Disagree" at bounding box center [387, 294] width 34 height 10
click at [366, 294] on input "Disagree" at bounding box center [362, 295] width 8 height 8
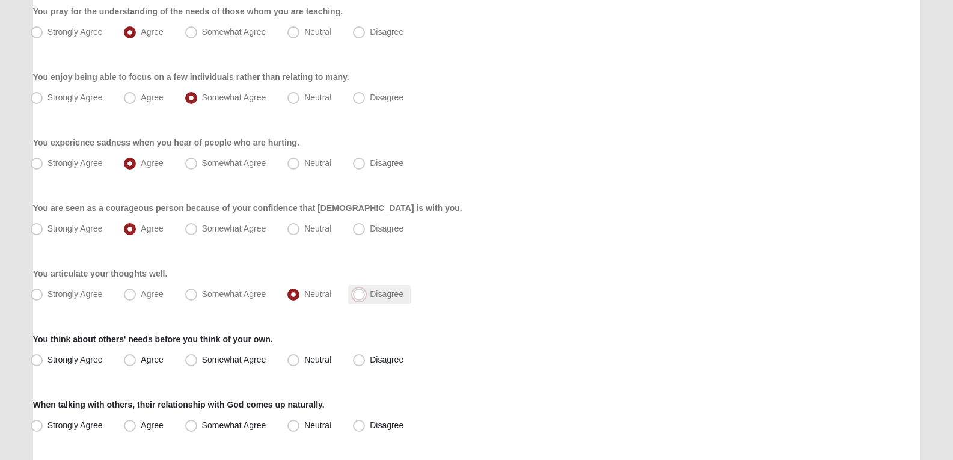
radio input "true"
click at [311, 290] on span "Neutral" at bounding box center [317, 294] width 27 height 10
click at [300, 291] on input "Neutral" at bounding box center [296, 295] width 8 height 8
radio input "true"
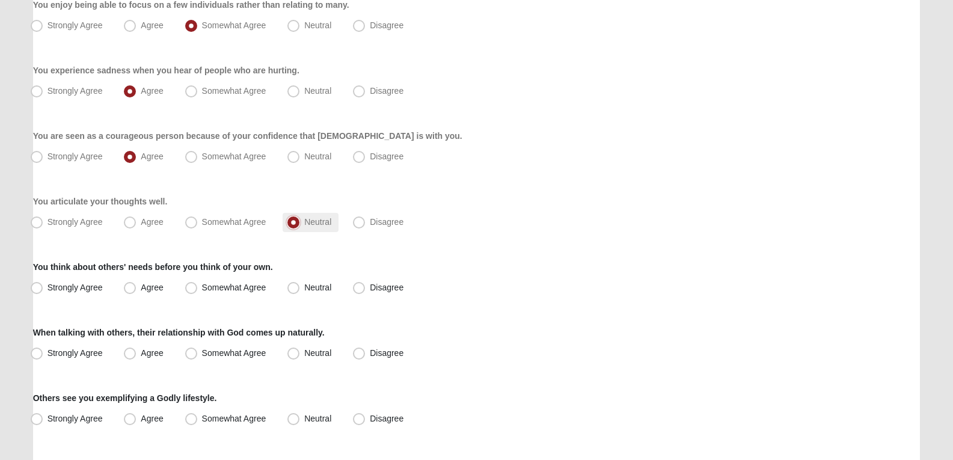
scroll to position [233, 0]
click at [380, 292] on label "Disagree" at bounding box center [379, 287] width 63 height 19
click at [366, 291] on input "Disagree" at bounding box center [362, 287] width 8 height 8
radio input "true"
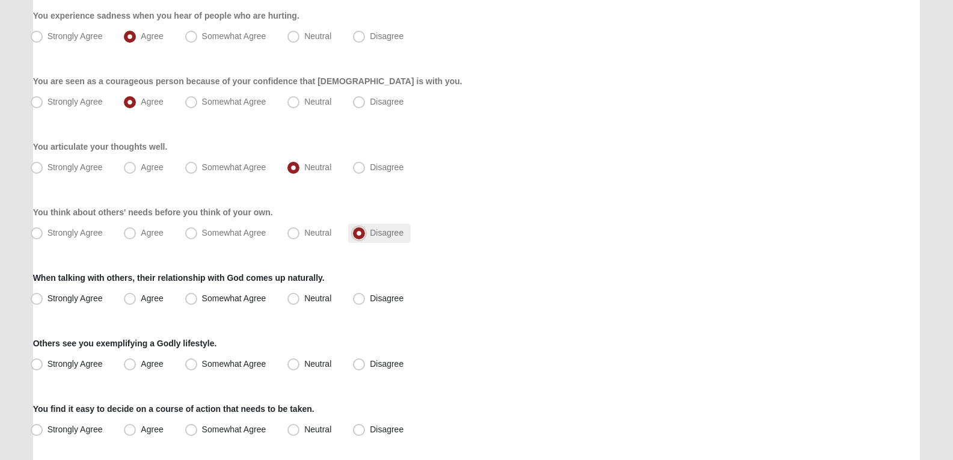
scroll to position [303, 0]
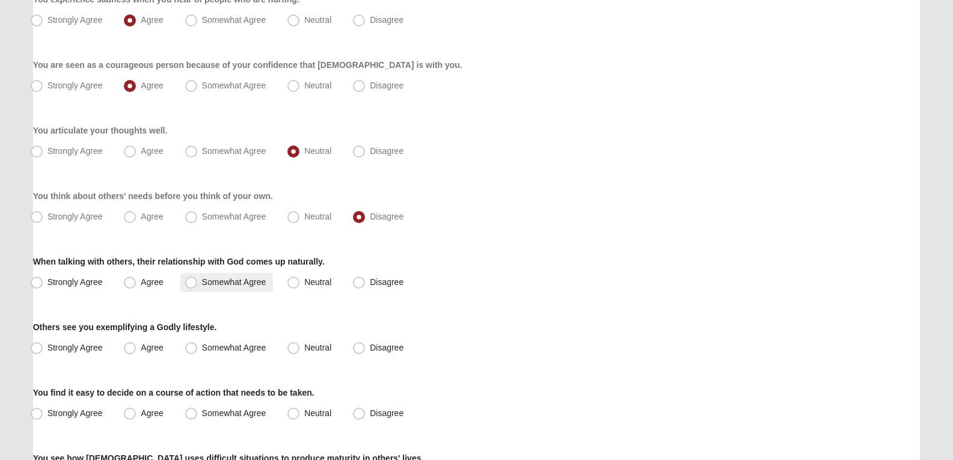
click at [263, 283] on span "Somewhat Agree" at bounding box center [234, 282] width 64 height 10
click at [198, 283] on input "Somewhat Agree" at bounding box center [194, 283] width 8 height 8
radio input "true"
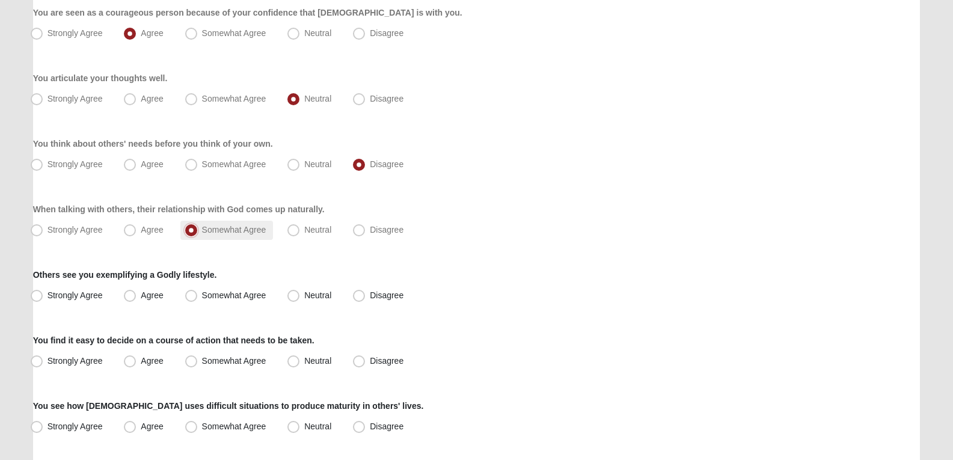
scroll to position [356, 0]
click at [312, 294] on span "Neutral" at bounding box center [317, 295] width 27 height 10
click at [300, 294] on input "Neutral" at bounding box center [296, 295] width 8 height 8
radio input "true"
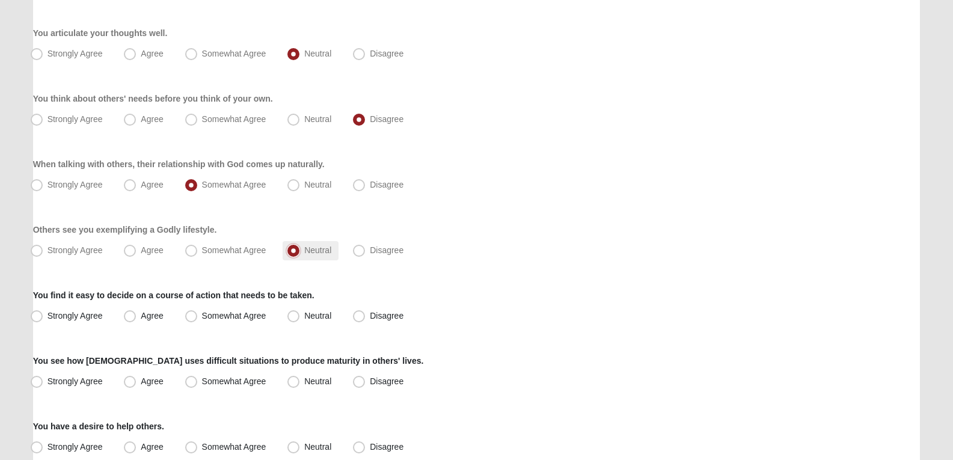
scroll to position [439, 0]
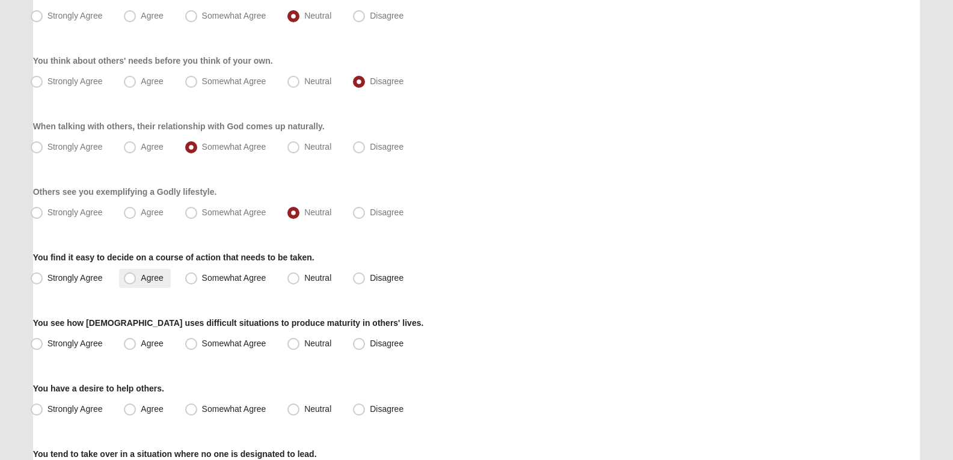
click at [141, 283] on span "Agree" at bounding box center [152, 278] width 22 height 10
click at [129, 282] on input "Agree" at bounding box center [133, 278] width 8 height 8
radio input "true"
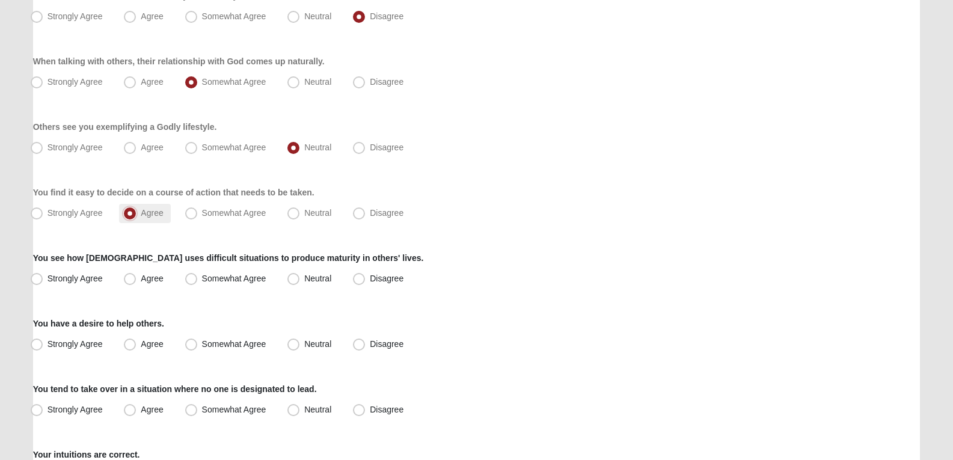
scroll to position [507, 0]
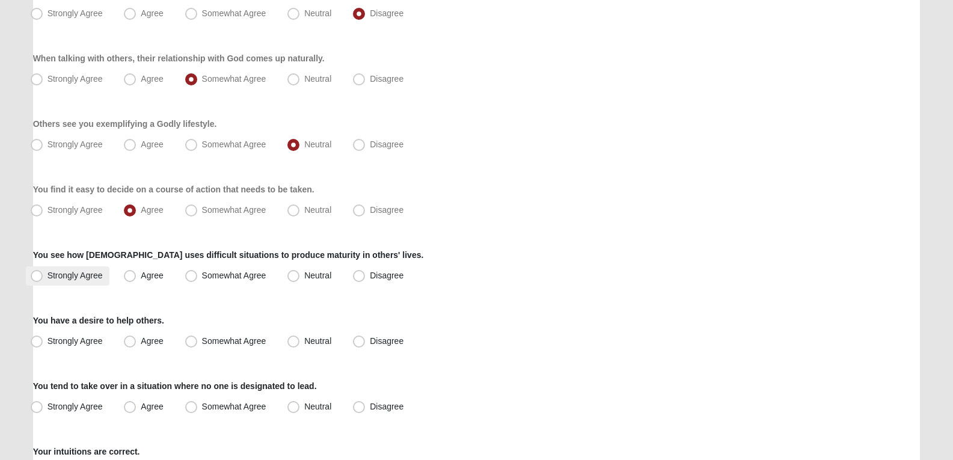
click at [62, 278] on span "Strongly Agree" at bounding box center [75, 276] width 55 height 10
click at [43, 278] on input "Strongly Agree" at bounding box center [39, 276] width 8 height 8
radio input "true"
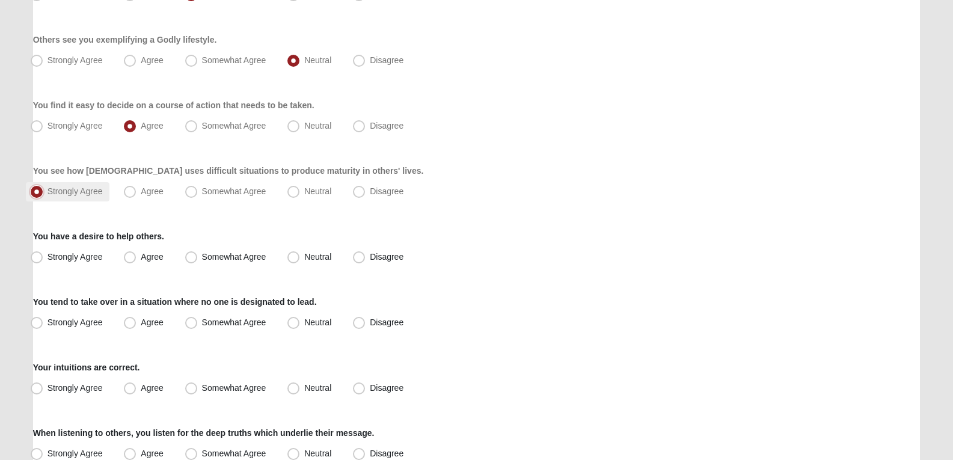
scroll to position [597, 0]
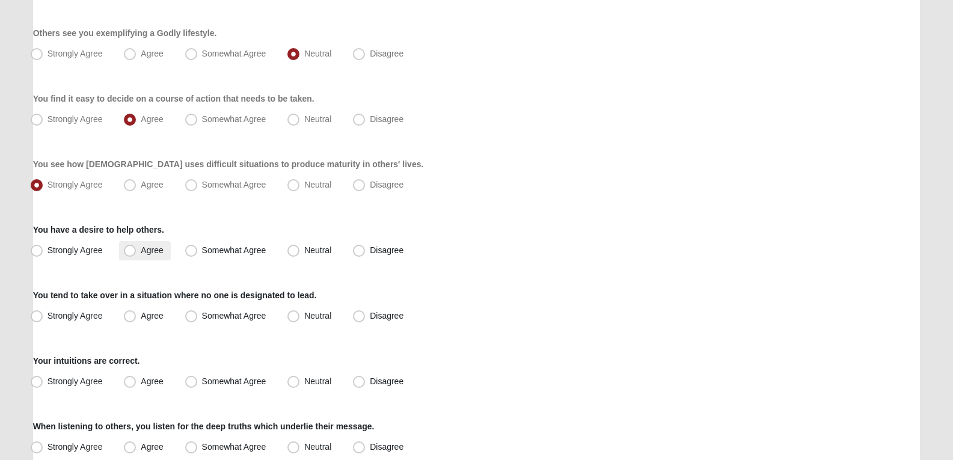
click at [153, 257] on label "Agree" at bounding box center [144, 250] width 51 height 19
click at [137, 254] on input "Agree" at bounding box center [133, 251] width 8 height 8
radio input "true"
click at [52, 315] on span "Strongly Agree" at bounding box center [75, 316] width 55 height 10
click at [43, 315] on input "Strongly Agree" at bounding box center [39, 316] width 8 height 8
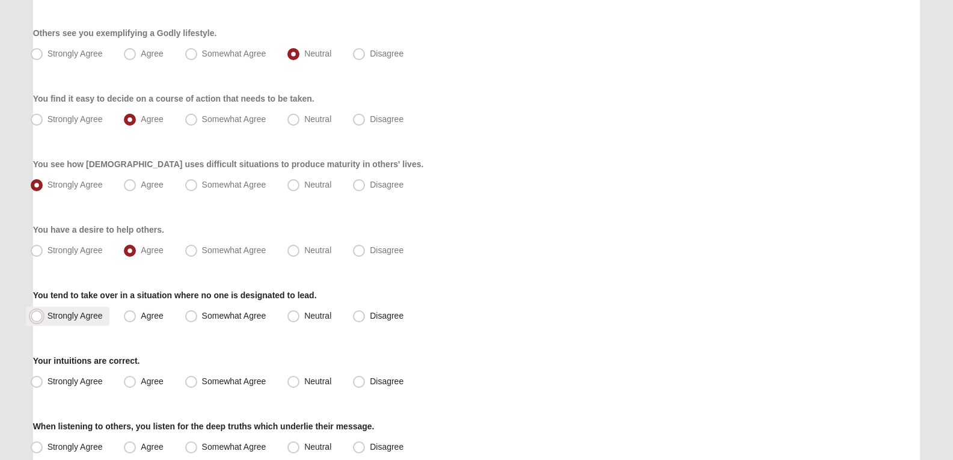
radio input "true"
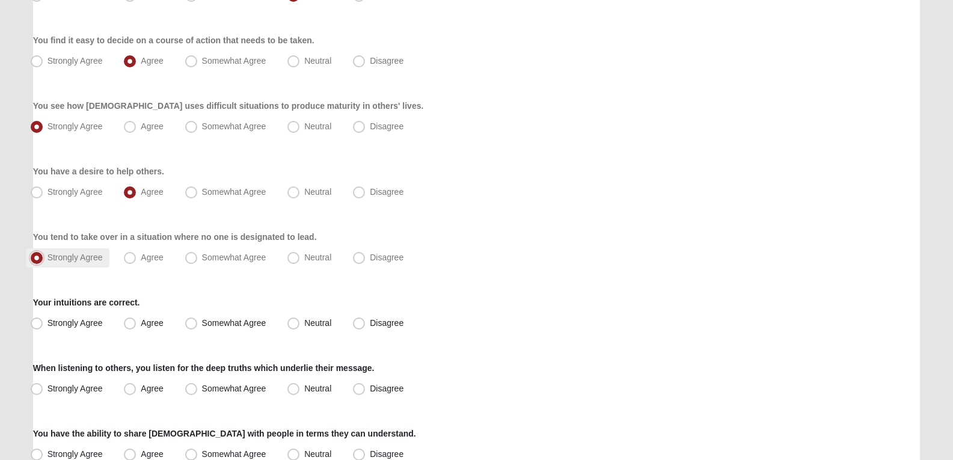
scroll to position [657, 0]
click at [153, 318] on span "Agree" at bounding box center [152, 322] width 22 height 10
click at [137, 318] on input "Agree" at bounding box center [133, 322] width 8 height 8
radio input "true"
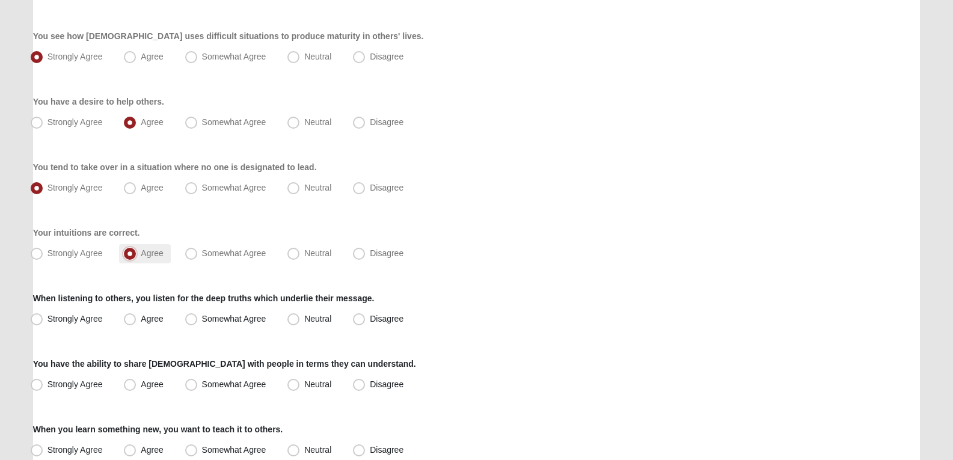
scroll to position [726, 0]
click at [79, 322] on span "Strongly Agree" at bounding box center [75, 318] width 55 height 10
click at [43, 322] on input "Strongly Agree" at bounding box center [39, 319] width 8 height 8
radio input "true"
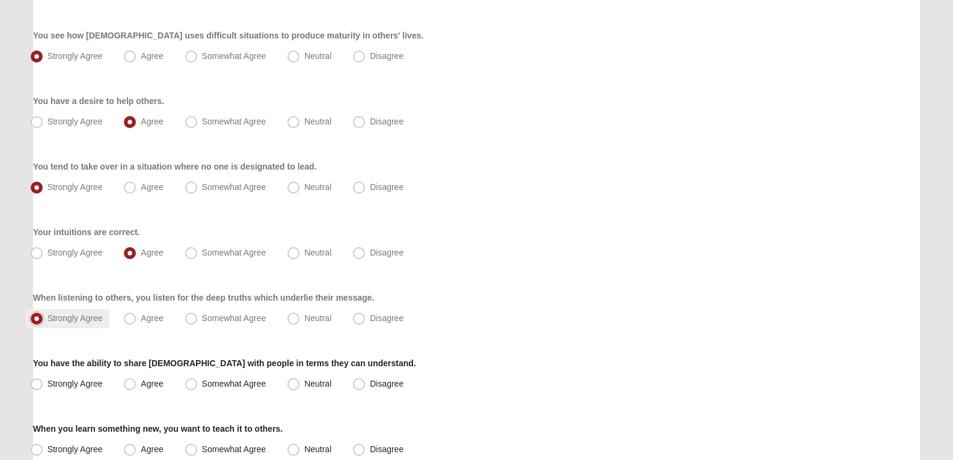
scroll to position [834, 0]
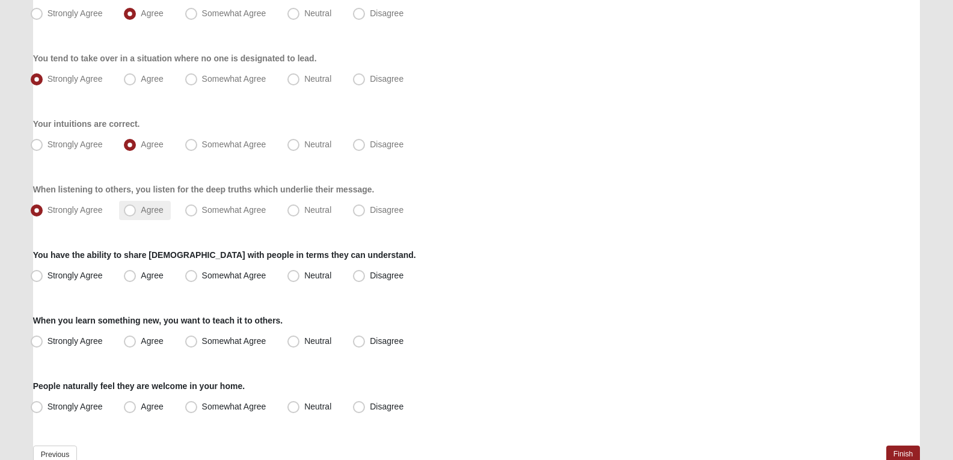
click at [139, 215] on label "Agree" at bounding box center [144, 210] width 51 height 19
click at [137, 214] on input "Agree" at bounding box center [133, 210] width 8 height 8
radio input "true"
click at [366, 278] on label "Disagree" at bounding box center [379, 275] width 63 height 19
click at [366, 278] on input "Disagree" at bounding box center [362, 276] width 8 height 8
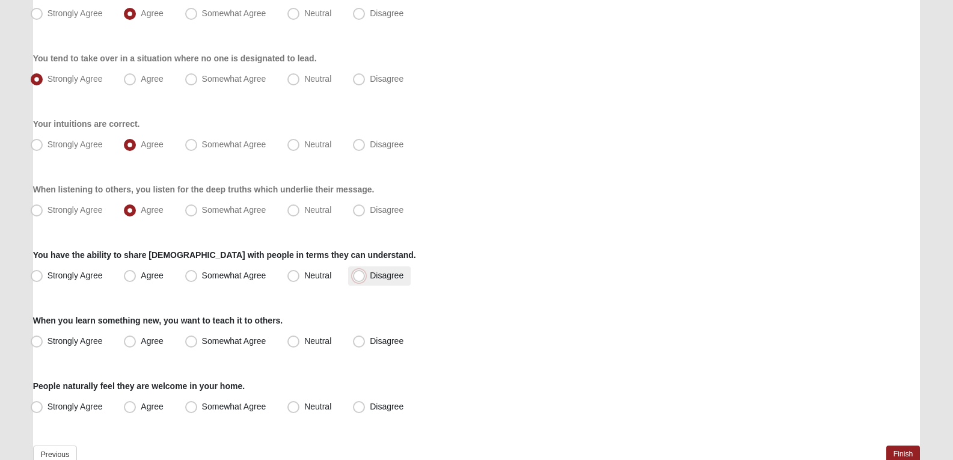
radio input "true"
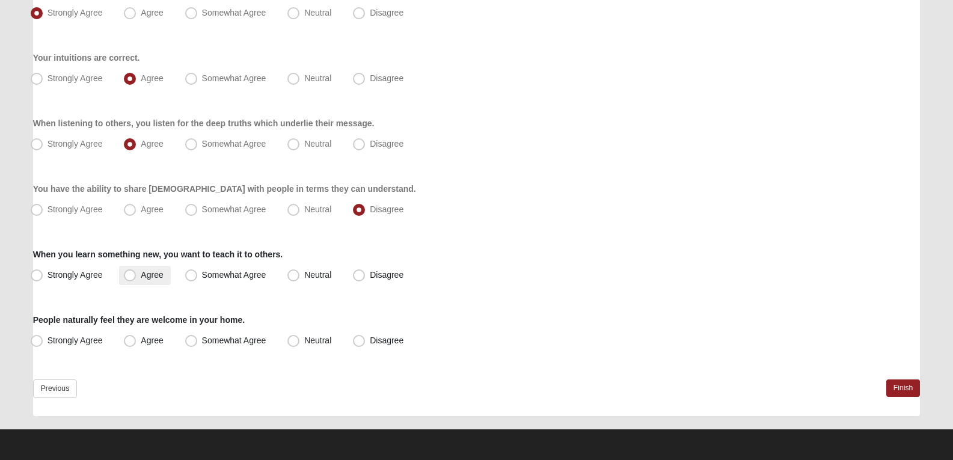
click at [148, 281] on label "Agree" at bounding box center [144, 275] width 51 height 19
click at [137, 279] on input "Agree" at bounding box center [133, 275] width 8 height 8
radio input "true"
click at [332, 347] on label "Neutral" at bounding box center [311, 340] width 56 height 19
click at [300, 345] on input "Neutral" at bounding box center [296, 341] width 8 height 8
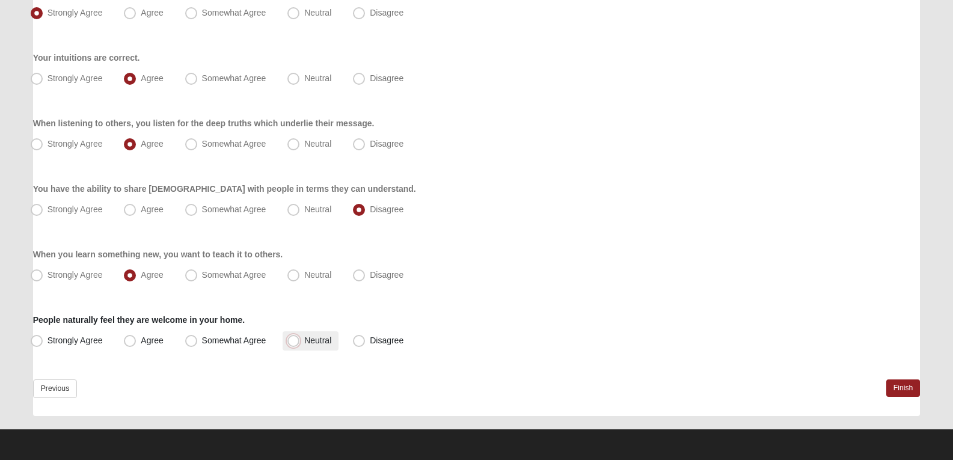
radio input "true"
click at [916, 384] on link "Finish" at bounding box center [904, 388] width 34 height 17
